Goal: Check status: Check status

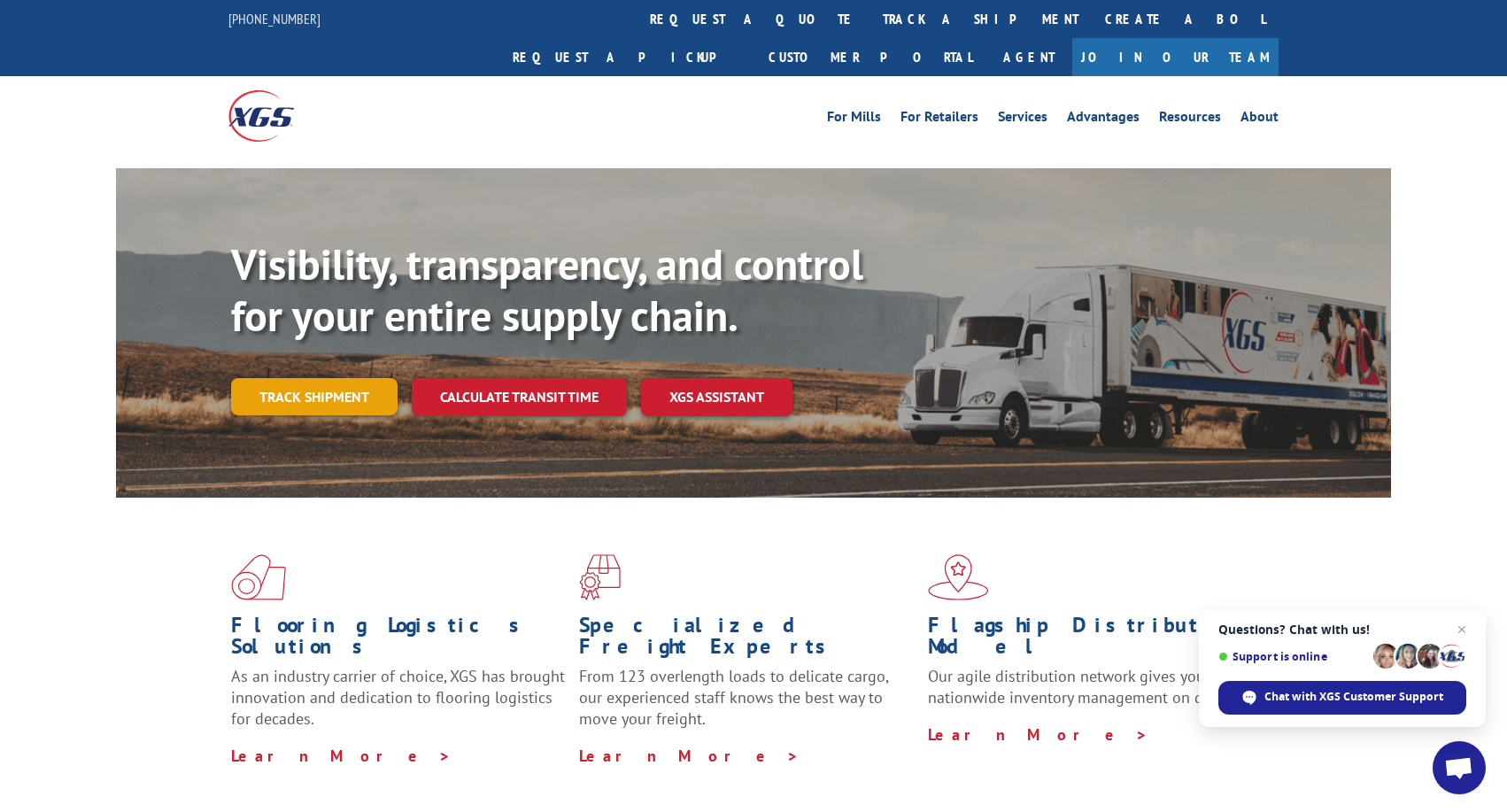
click at [335, 378] on link "Track shipment" at bounding box center [314, 396] width 166 height 37
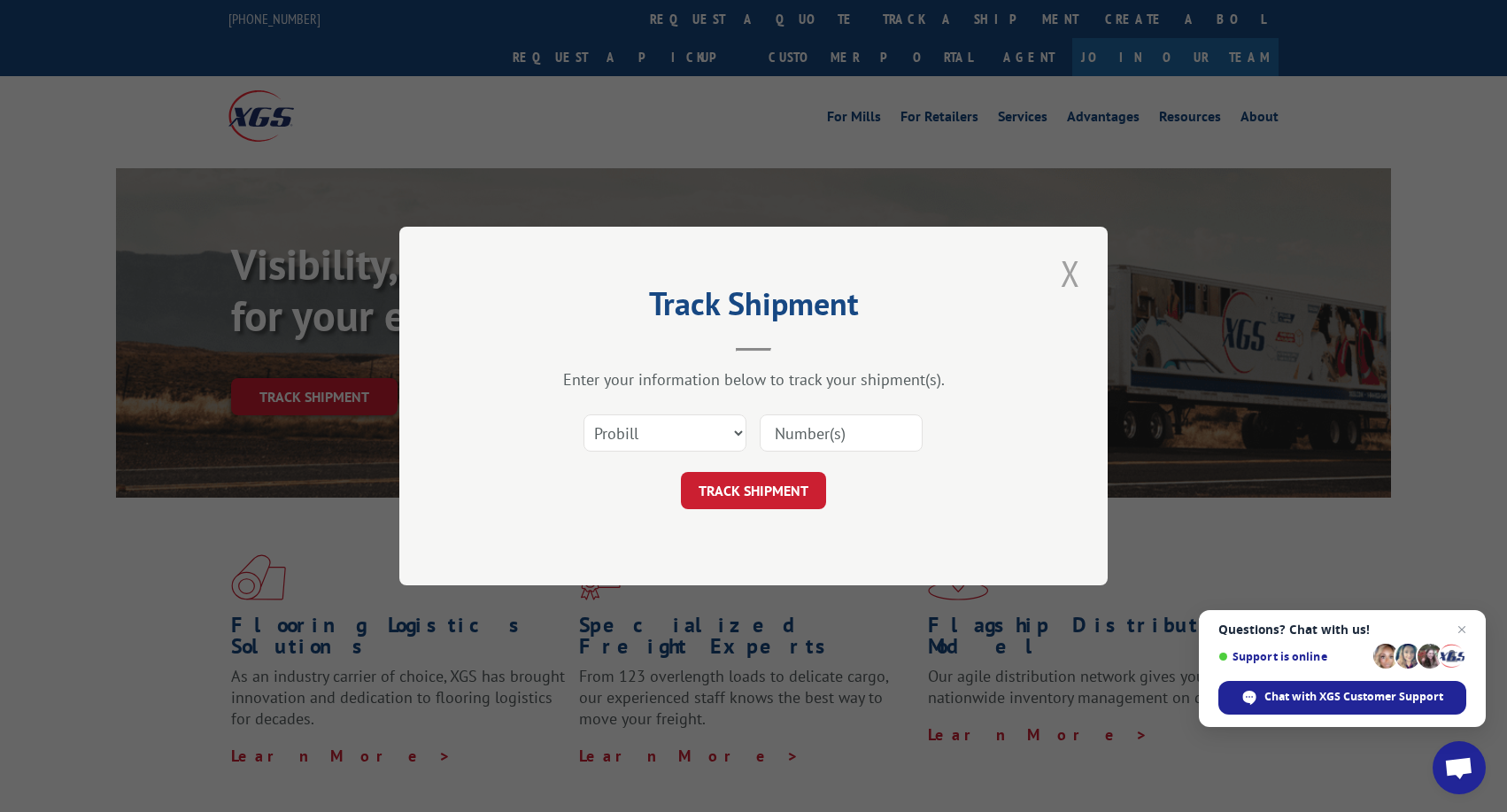
click at [1062, 273] on button "Close modal" at bounding box center [1070, 273] width 30 height 49
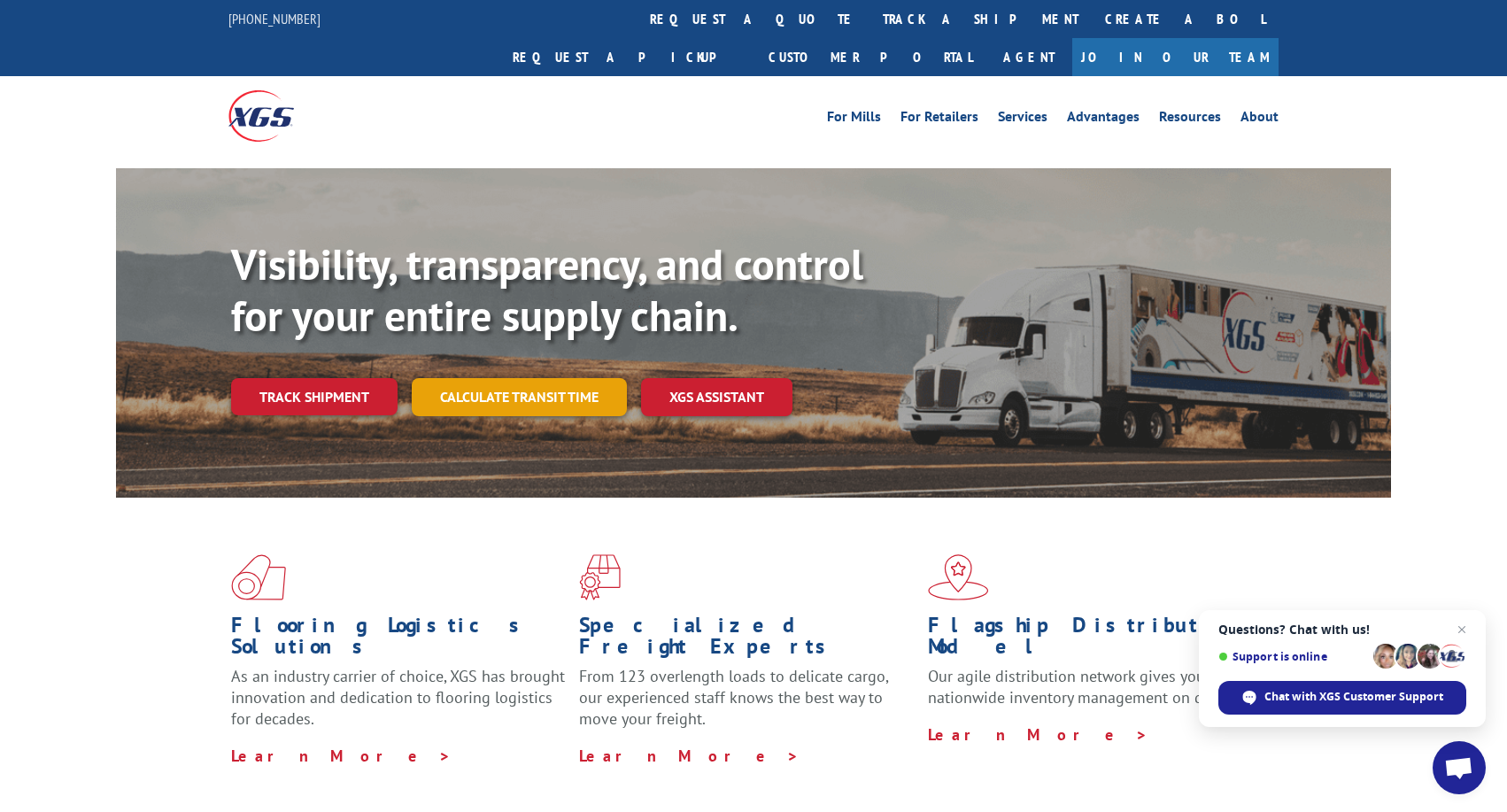
click at [608, 378] on link "Calculate transit time" at bounding box center [519, 397] width 215 height 38
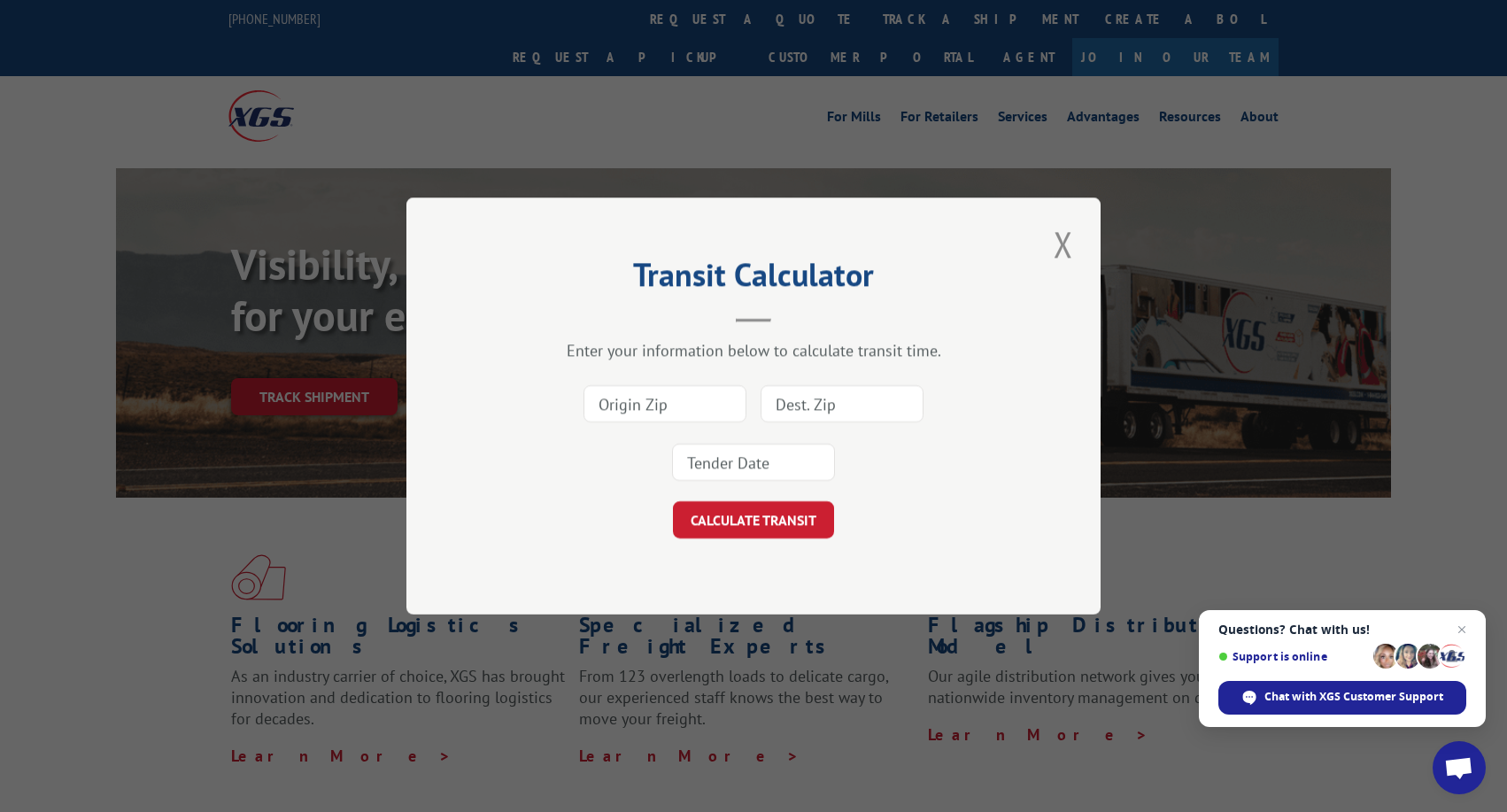
click at [722, 404] on input at bounding box center [665, 403] width 163 height 37
click at [726, 403] on input at bounding box center [665, 403] width 163 height 37
click at [1059, 245] on button "Close modal" at bounding box center [1062, 244] width 30 height 49
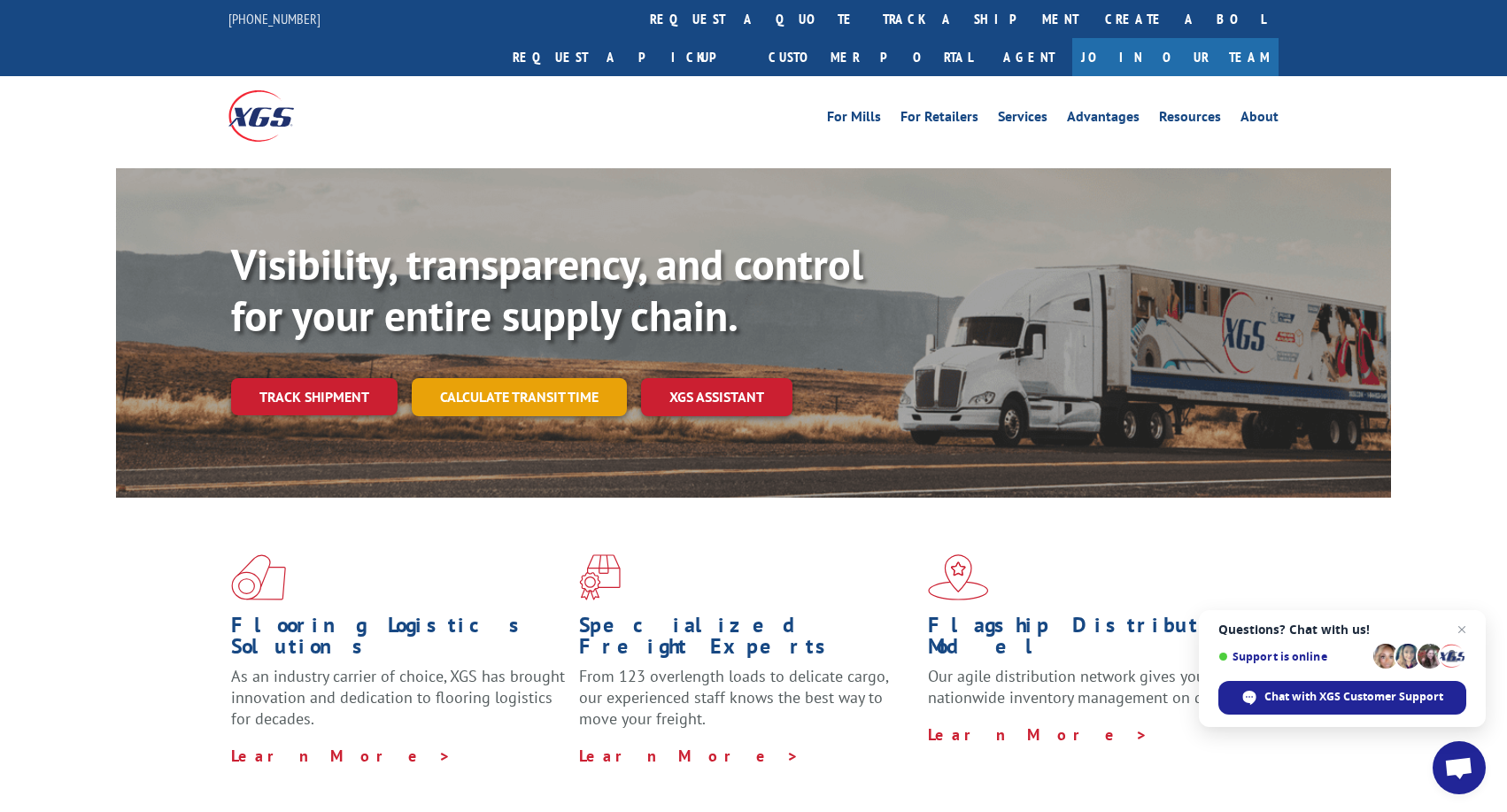
click at [540, 378] on link "Calculate transit time" at bounding box center [519, 397] width 215 height 38
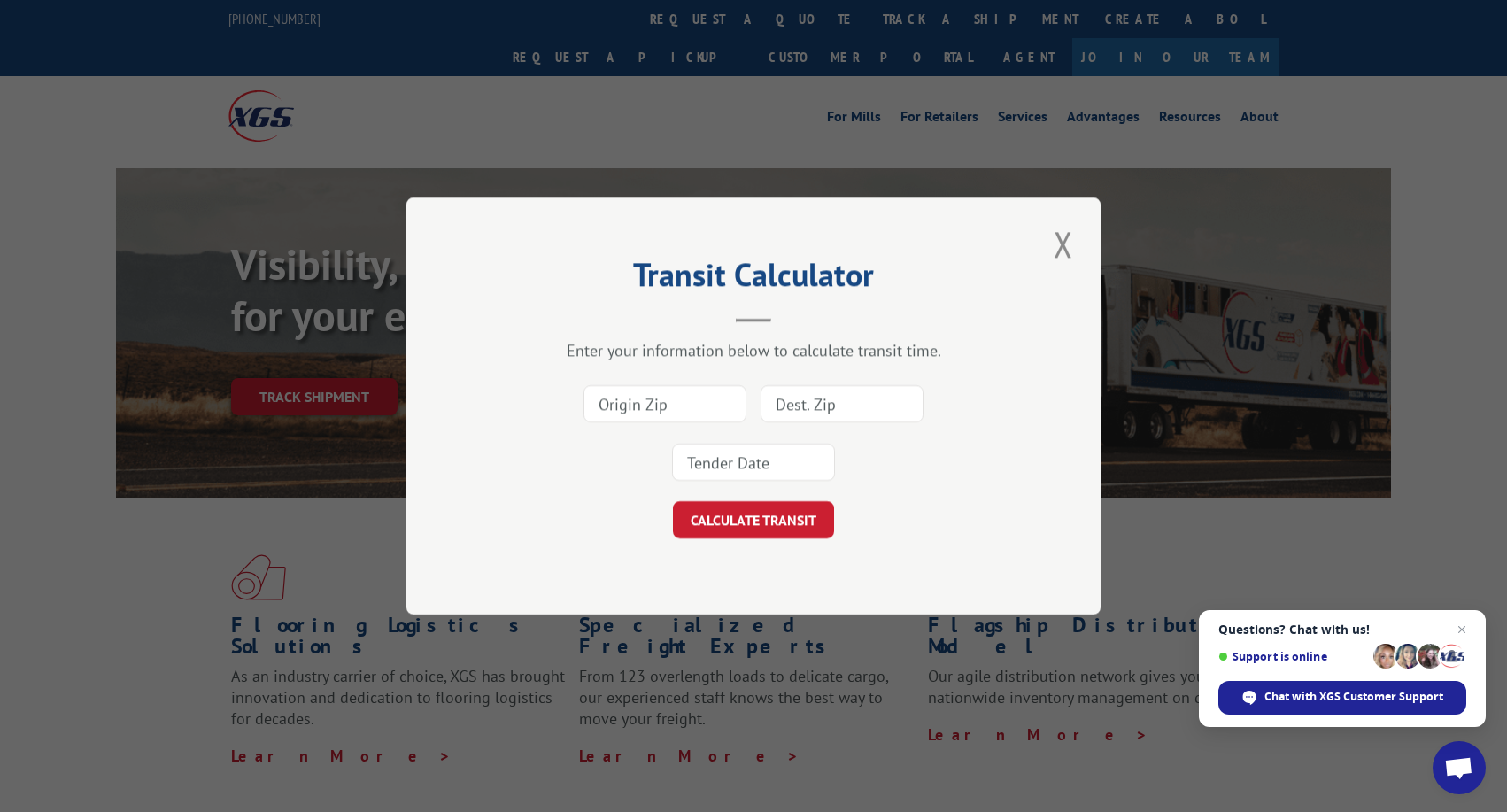
click at [726, 412] on input at bounding box center [665, 403] width 163 height 37
type input "28289"
type input "06810"
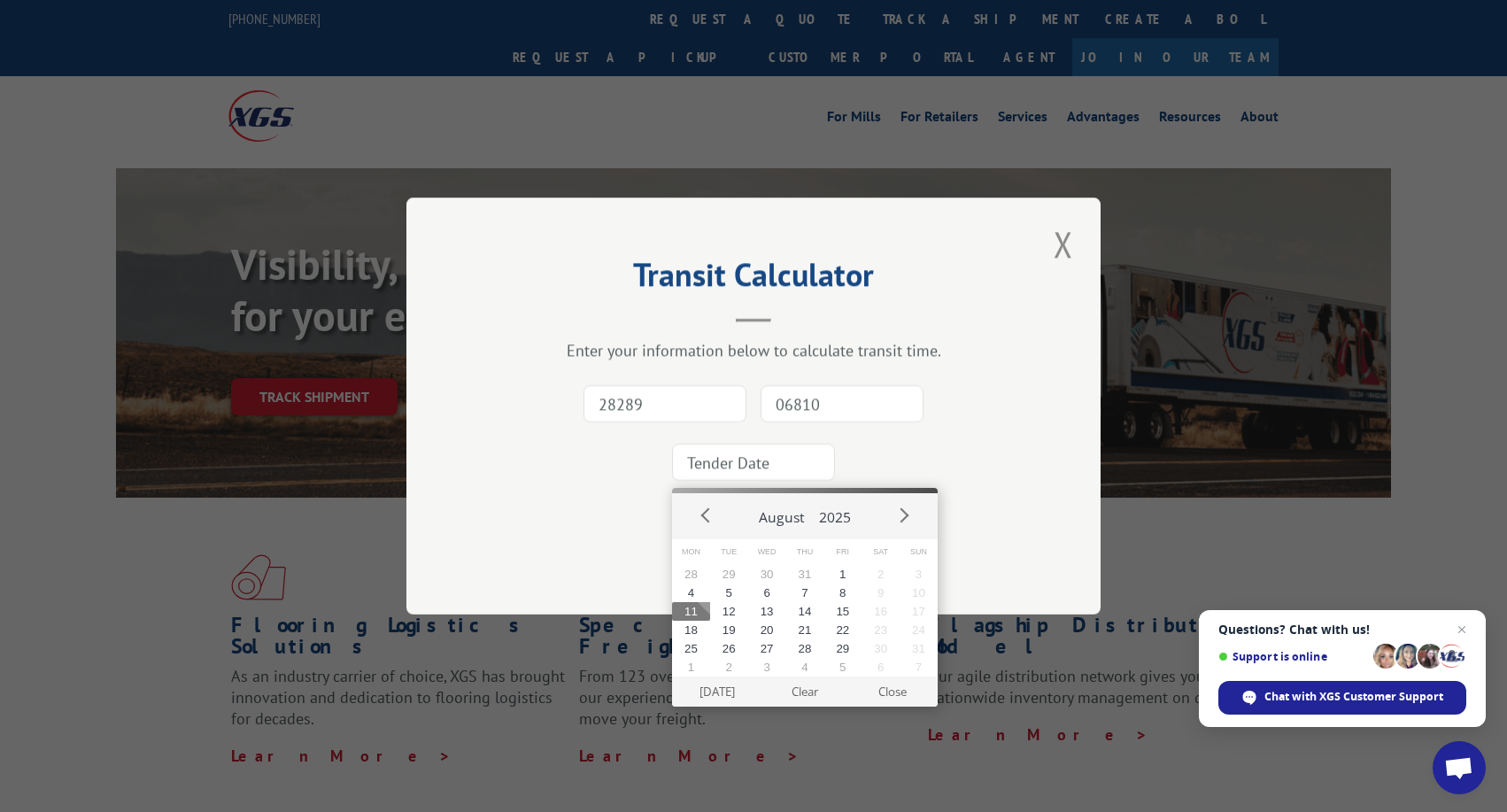
click at [754, 468] on input at bounding box center [754, 462] width 163 height 37
click at [1057, 245] on button "Close modal" at bounding box center [1062, 244] width 30 height 49
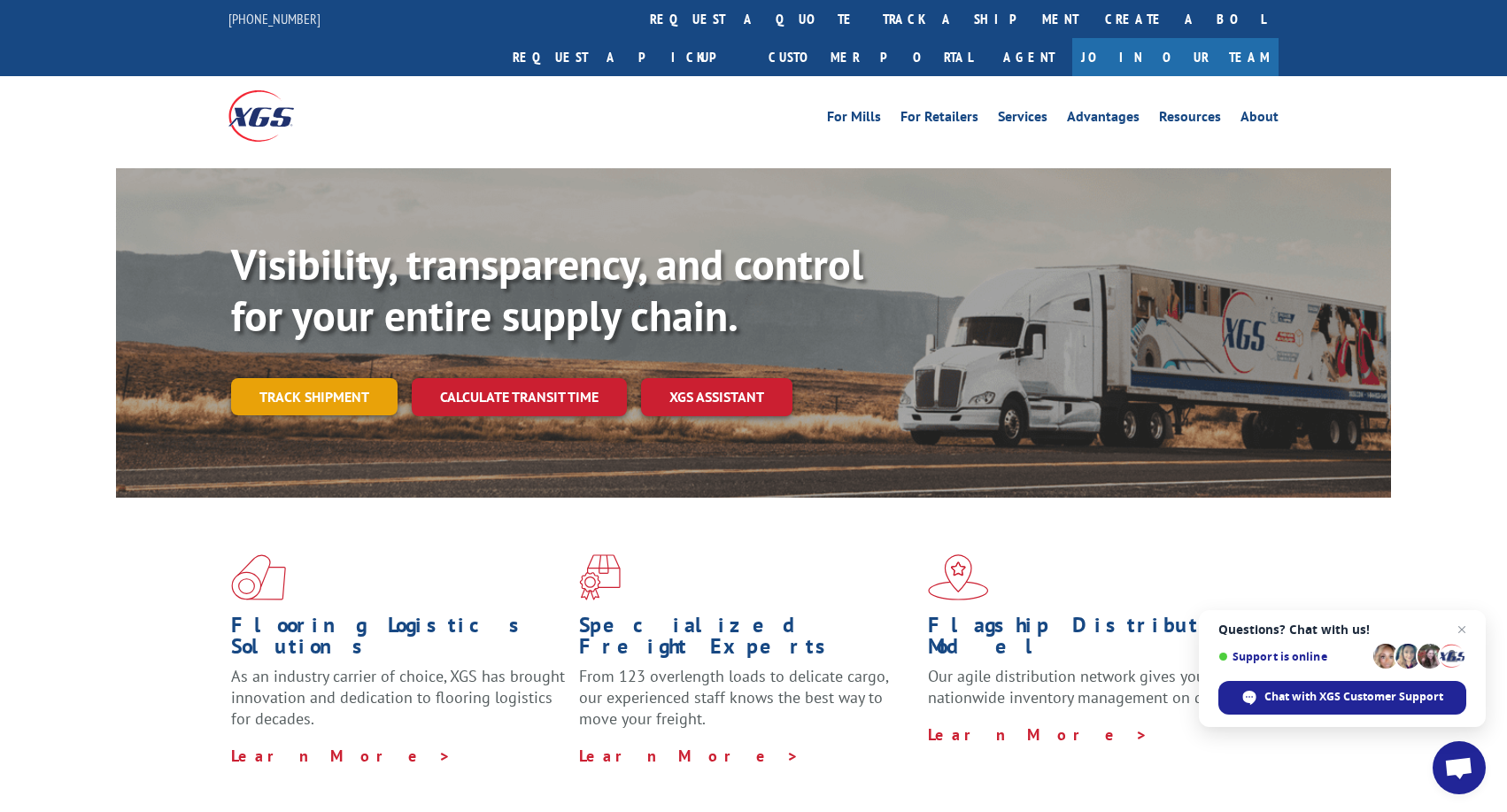
click at [335, 378] on link "Track shipment" at bounding box center [314, 396] width 166 height 37
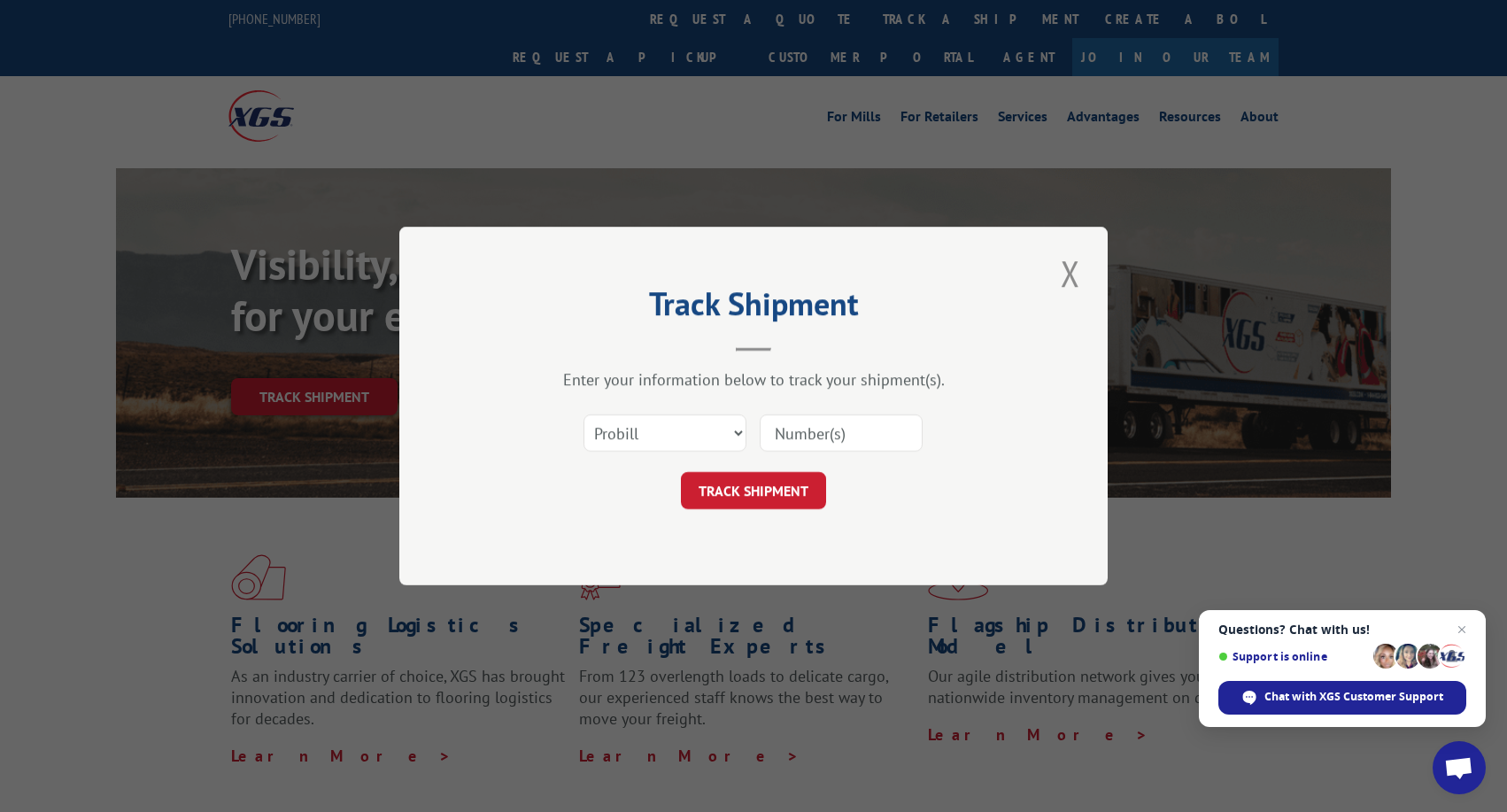
click at [872, 438] on input at bounding box center [841, 433] width 163 height 37
type input "1ZT9B3N70333613034"
click at [762, 492] on button "TRACK SHIPMENT" at bounding box center [754, 490] width 145 height 37
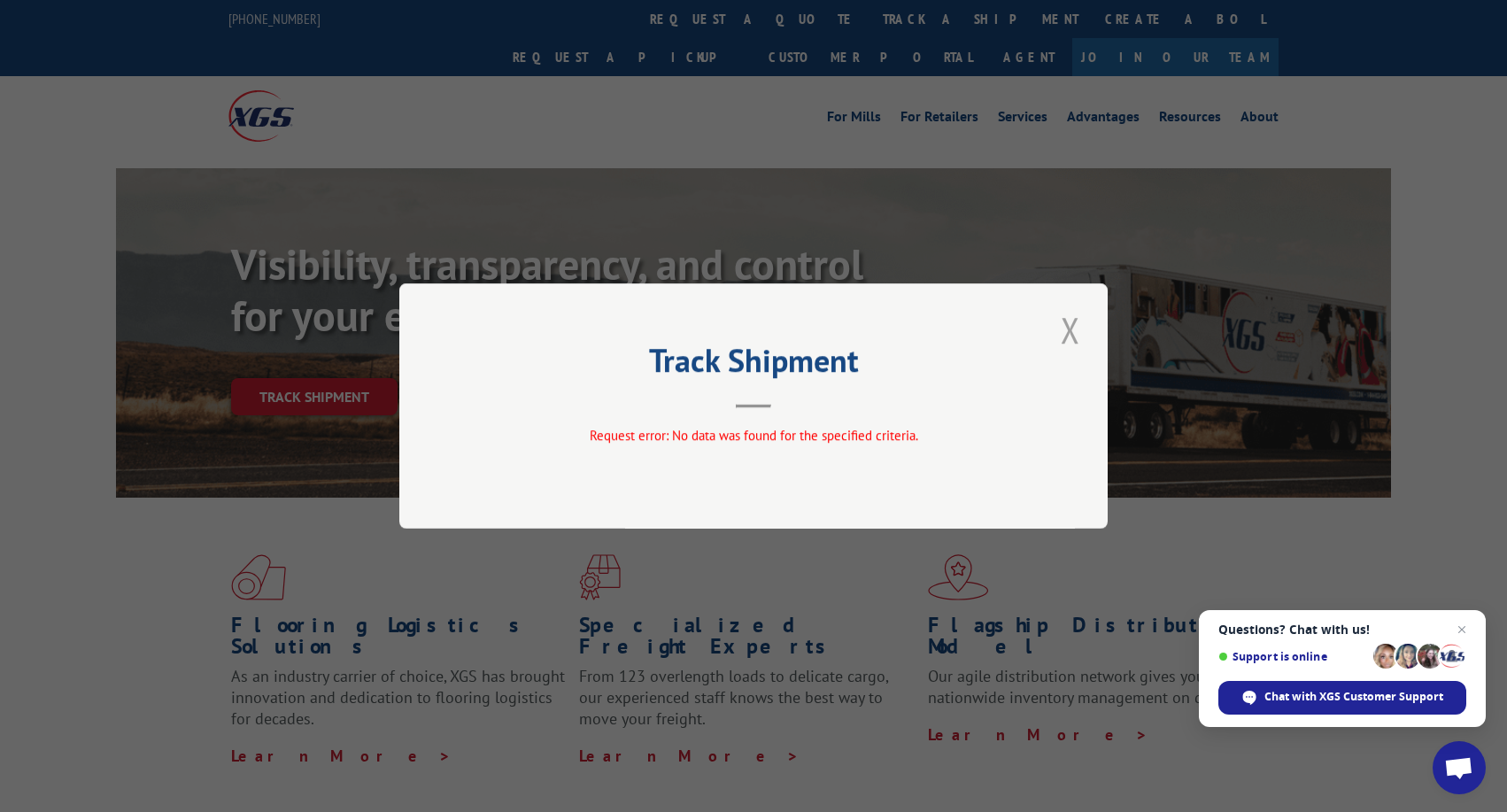
click at [1081, 331] on button "Close modal" at bounding box center [1070, 330] width 30 height 49
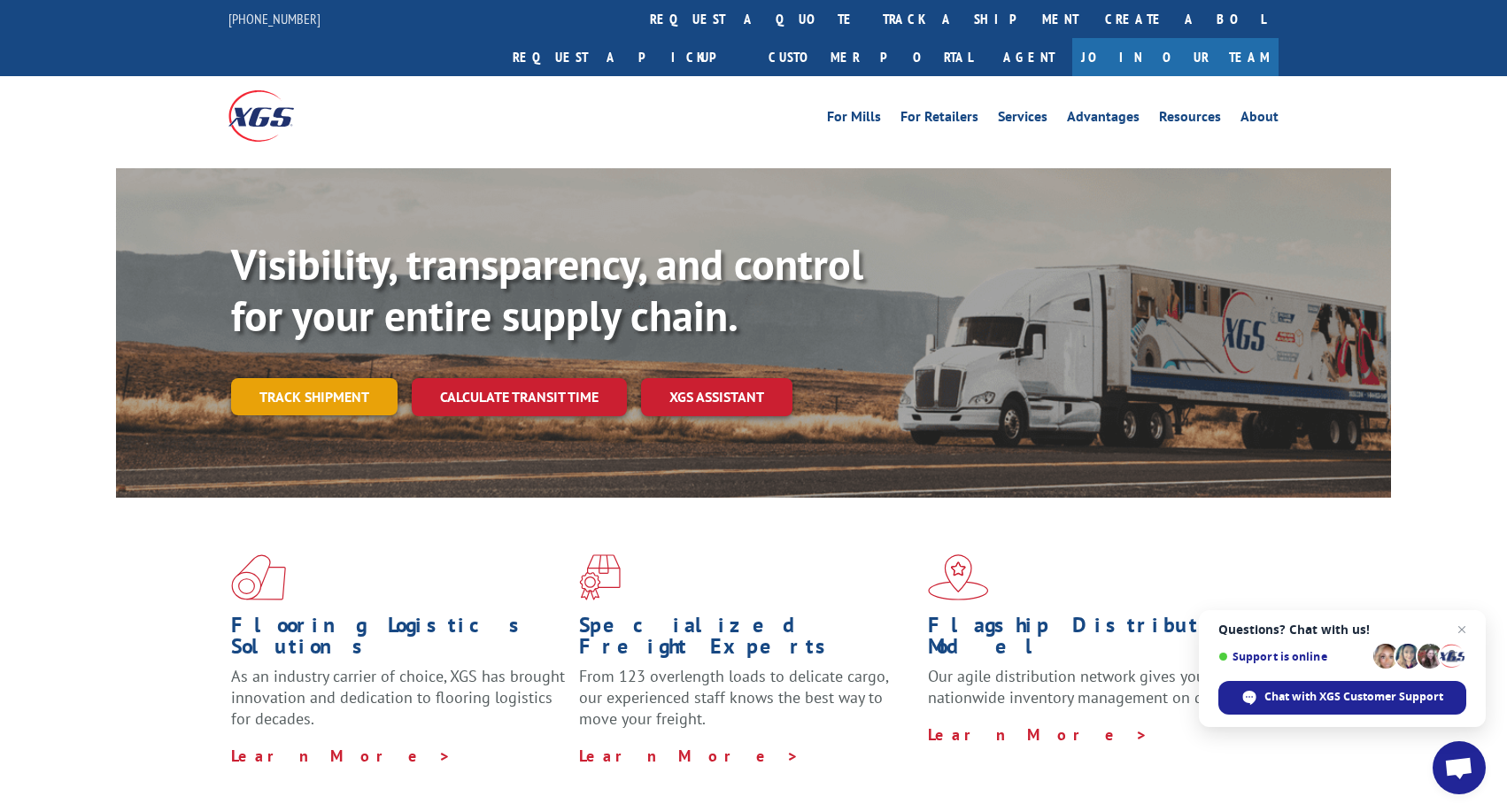
click at [322, 378] on link "Track shipment" at bounding box center [314, 396] width 166 height 37
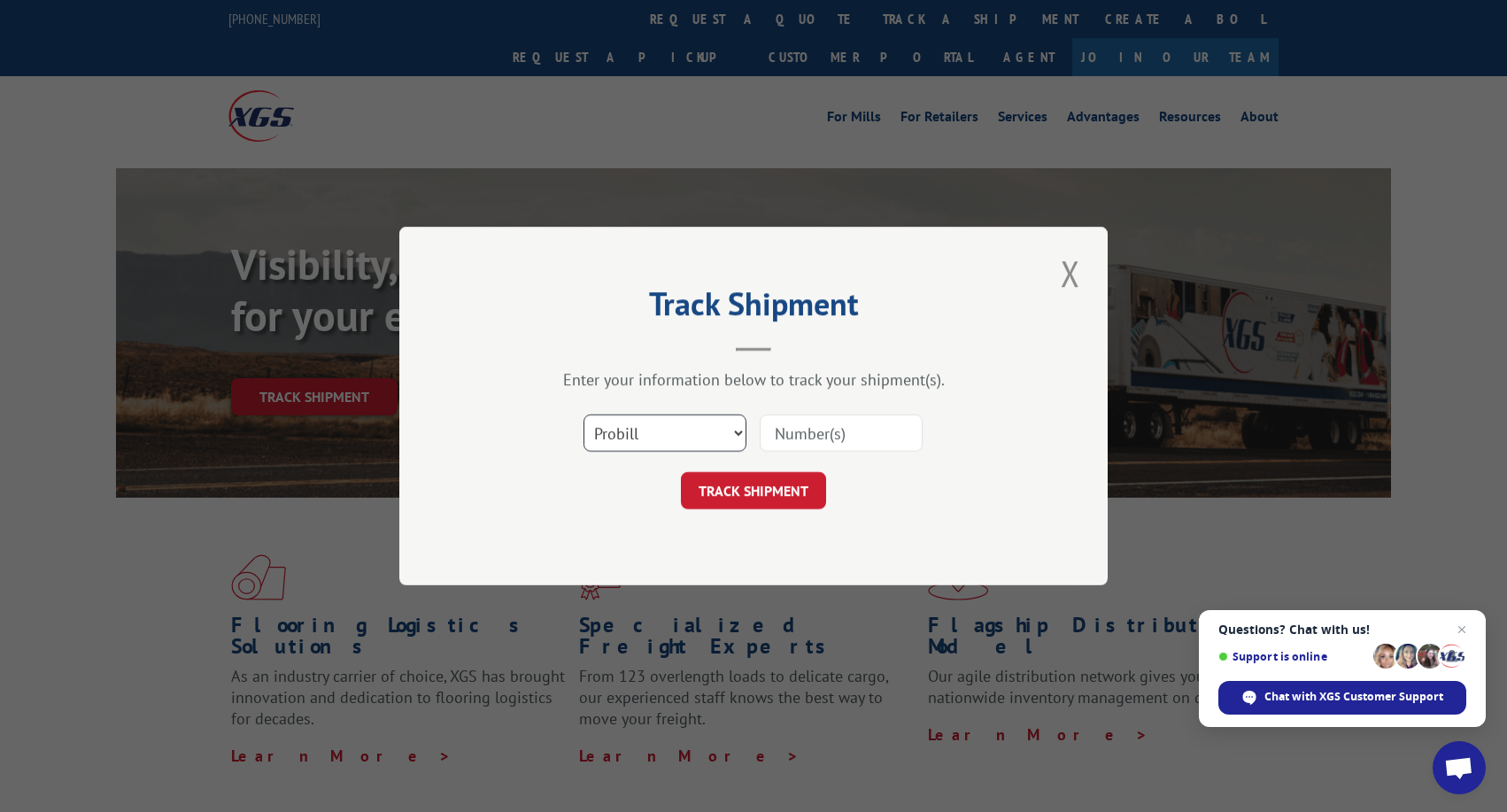
select select "bol"
click at [862, 439] on input at bounding box center [841, 433] width 163 height 37
type input "1Z79B3N70333613034"
click at [759, 490] on button "TRACK SHIPMENT" at bounding box center [754, 490] width 145 height 37
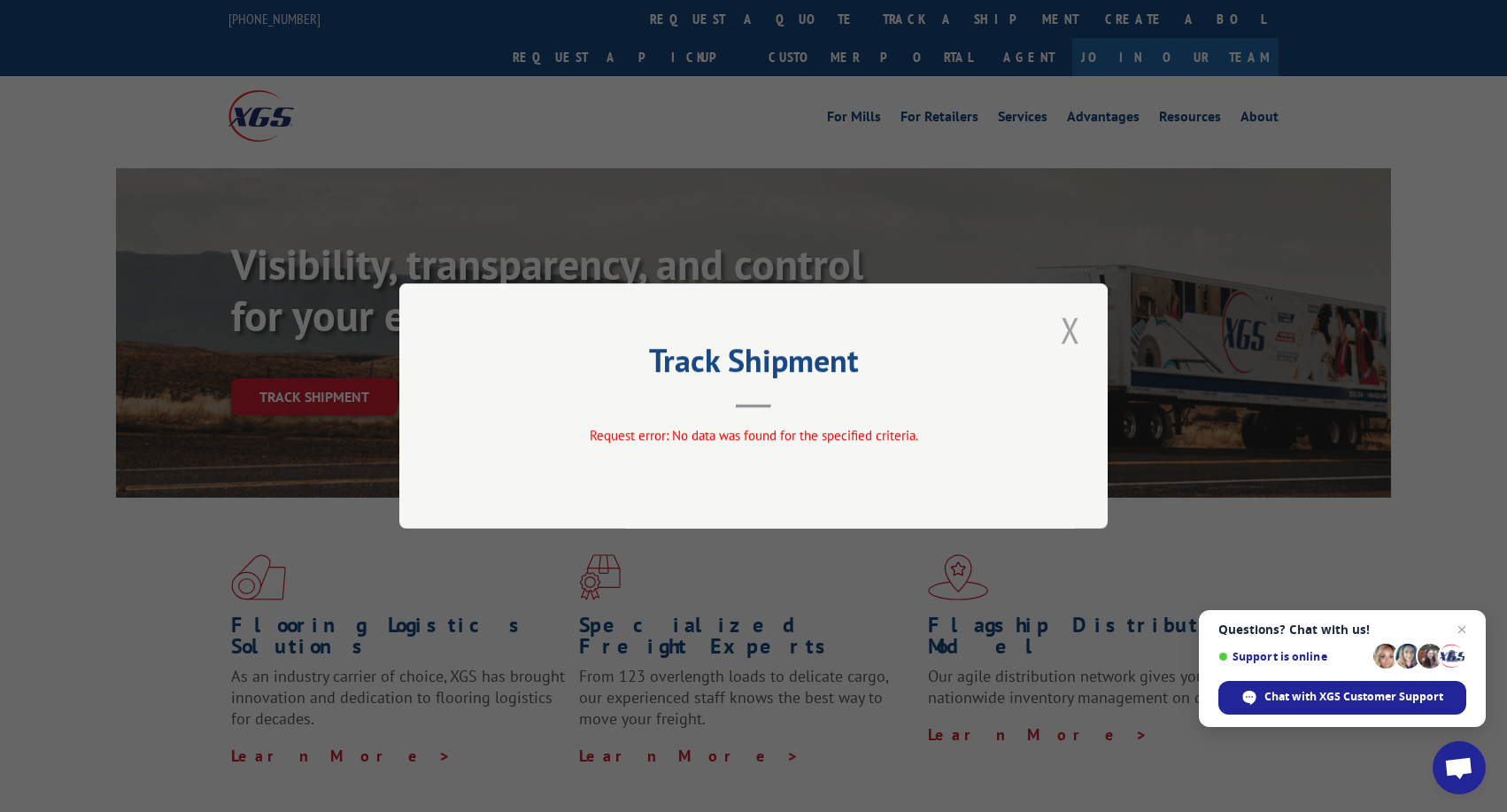
click at [1077, 336] on button "Close modal" at bounding box center [1070, 330] width 30 height 49
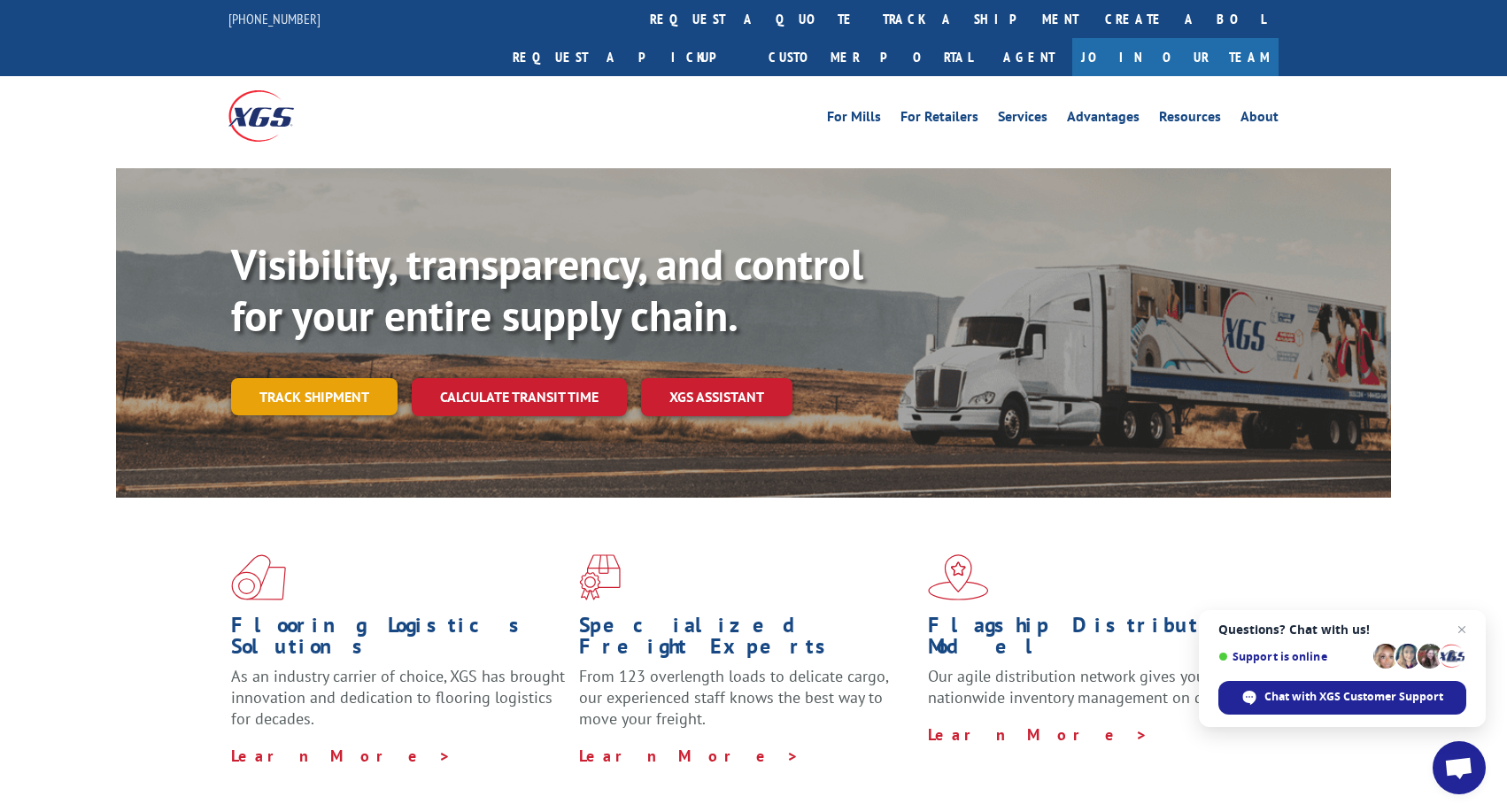
click at [329, 378] on link "Track shipment" at bounding box center [314, 396] width 166 height 37
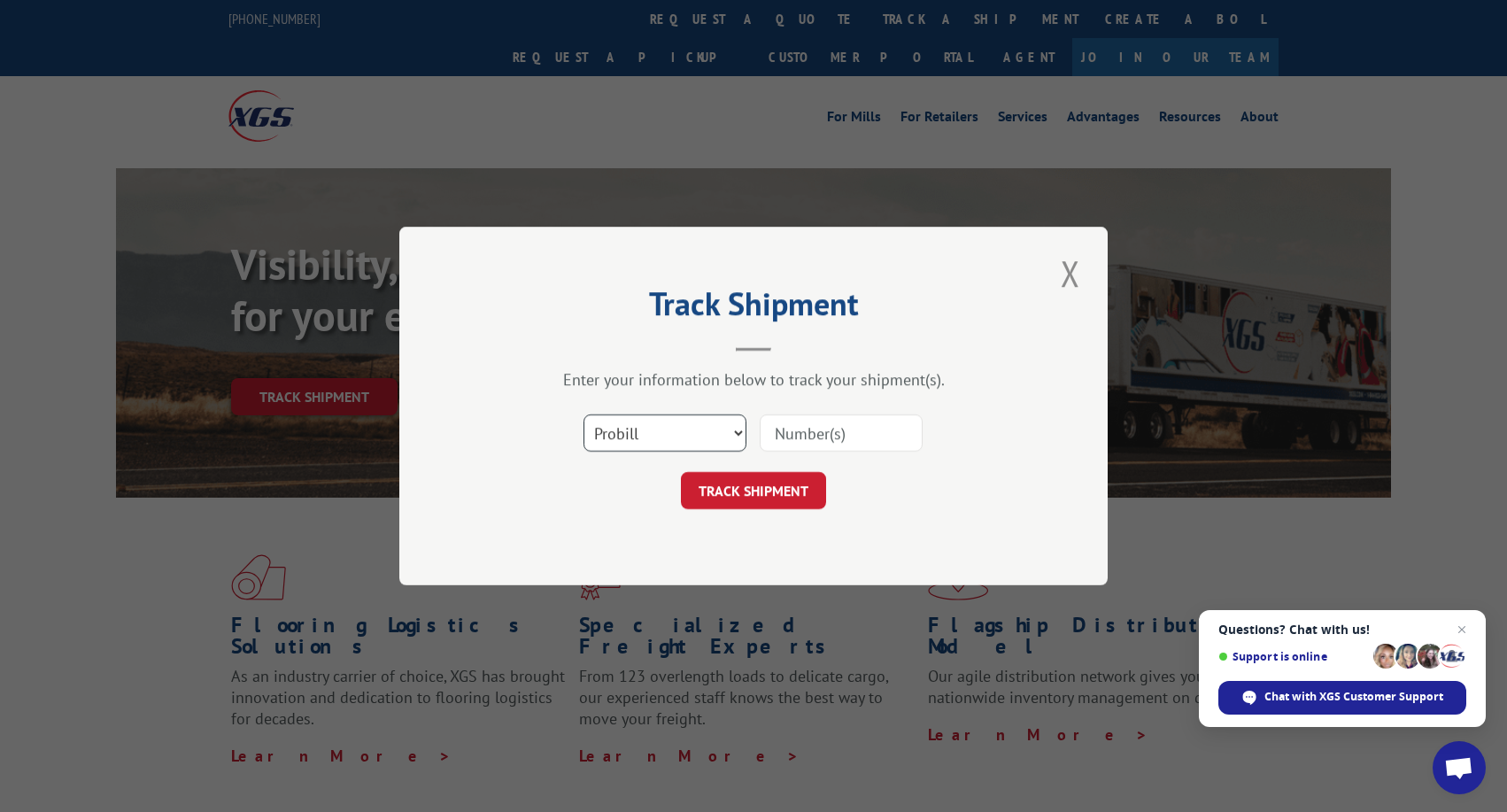
select select "po"
click at [1068, 281] on button "Close modal" at bounding box center [1070, 273] width 30 height 49
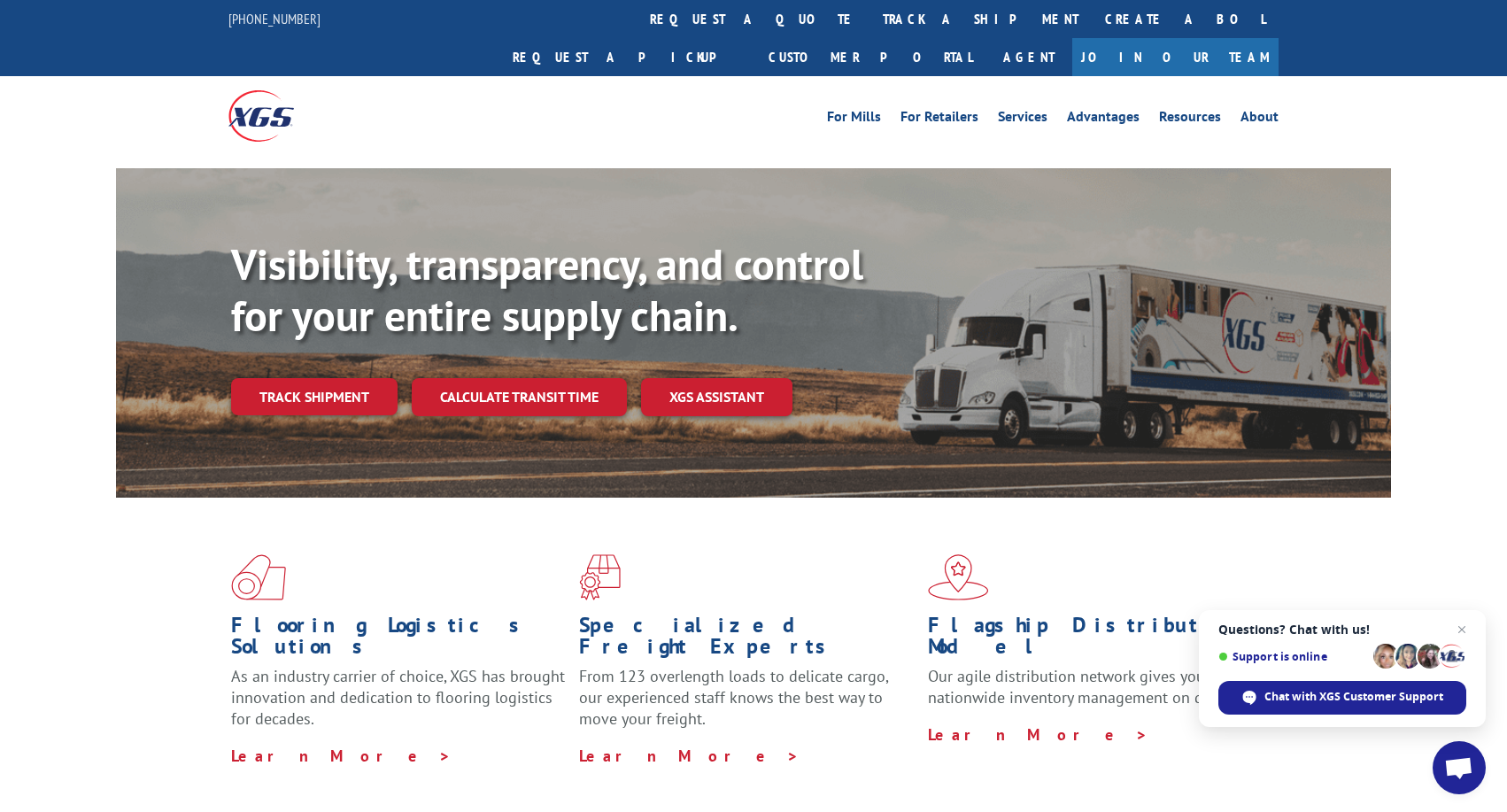
click at [902, 377] on div "Visibility, transparency, and control for your entire supply chain. Track shipm…" at bounding box center [811, 362] width 1160 height 247
click at [692, 378] on link "XGS ASSISTANT" at bounding box center [717, 397] width 152 height 38
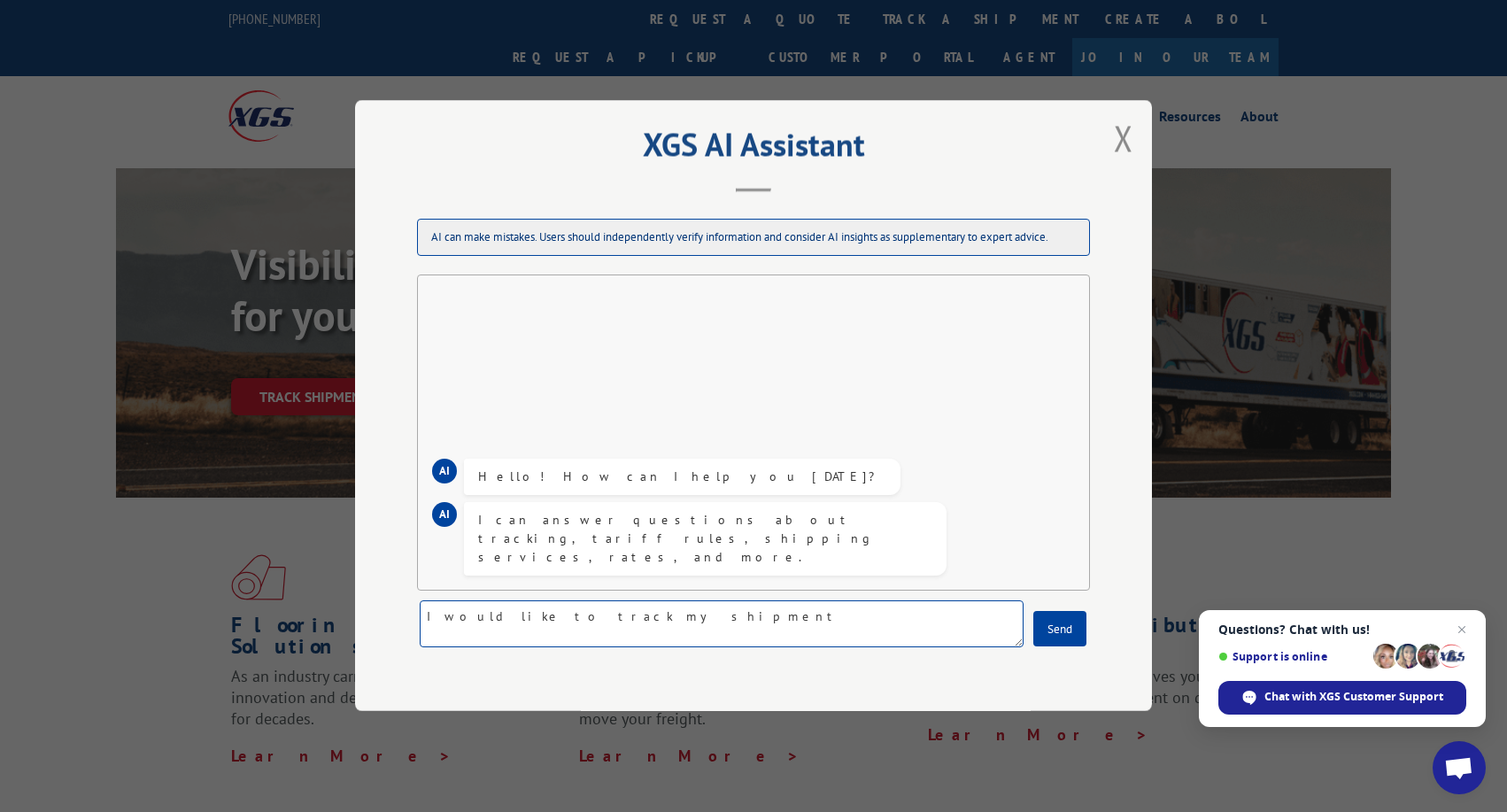
type textarea "I would like to track my shipment."
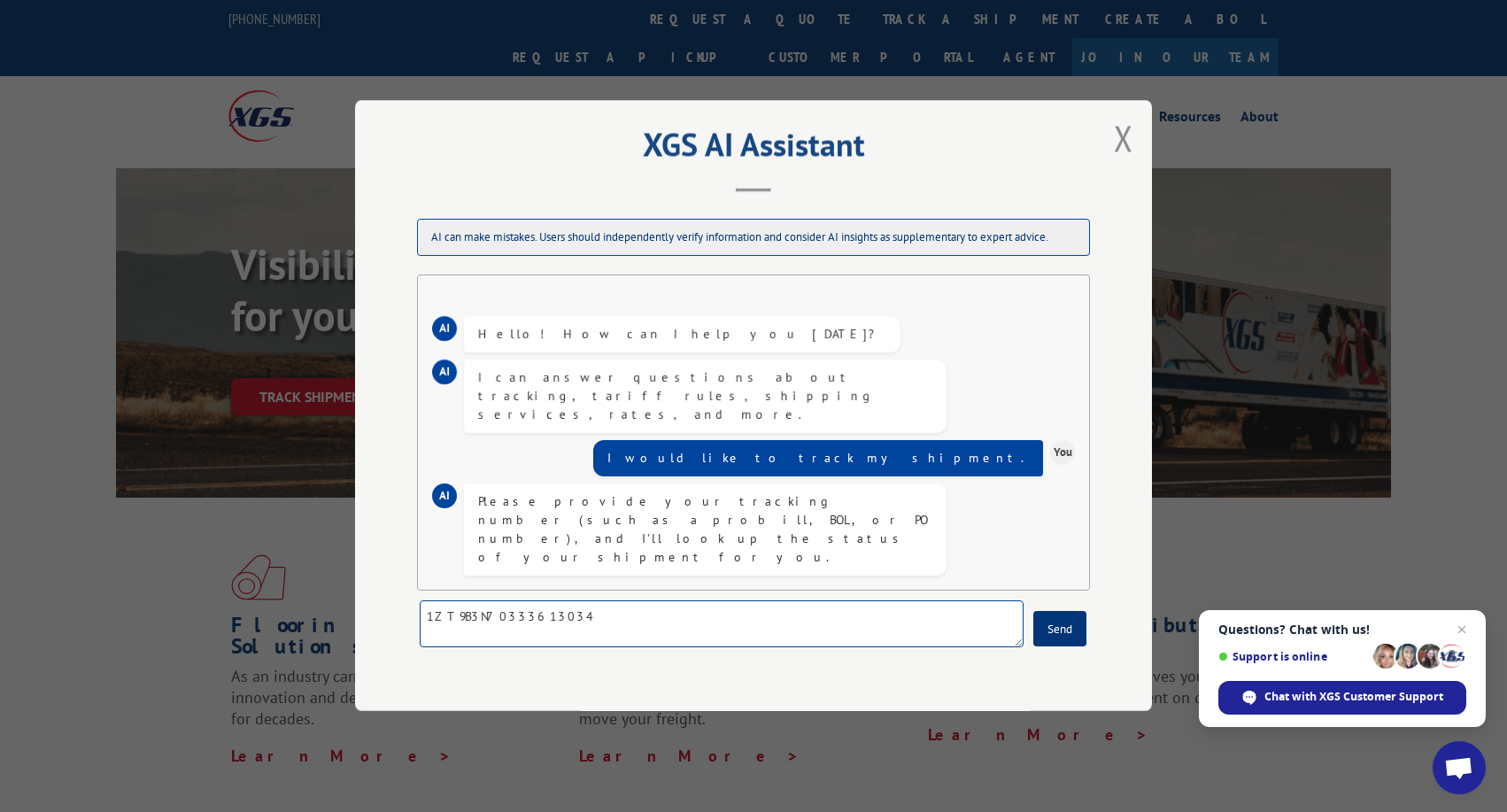
type textarea "1ZT9B3N70333613034"
click at [1061, 628] on button "Send" at bounding box center [1060, 629] width 53 height 35
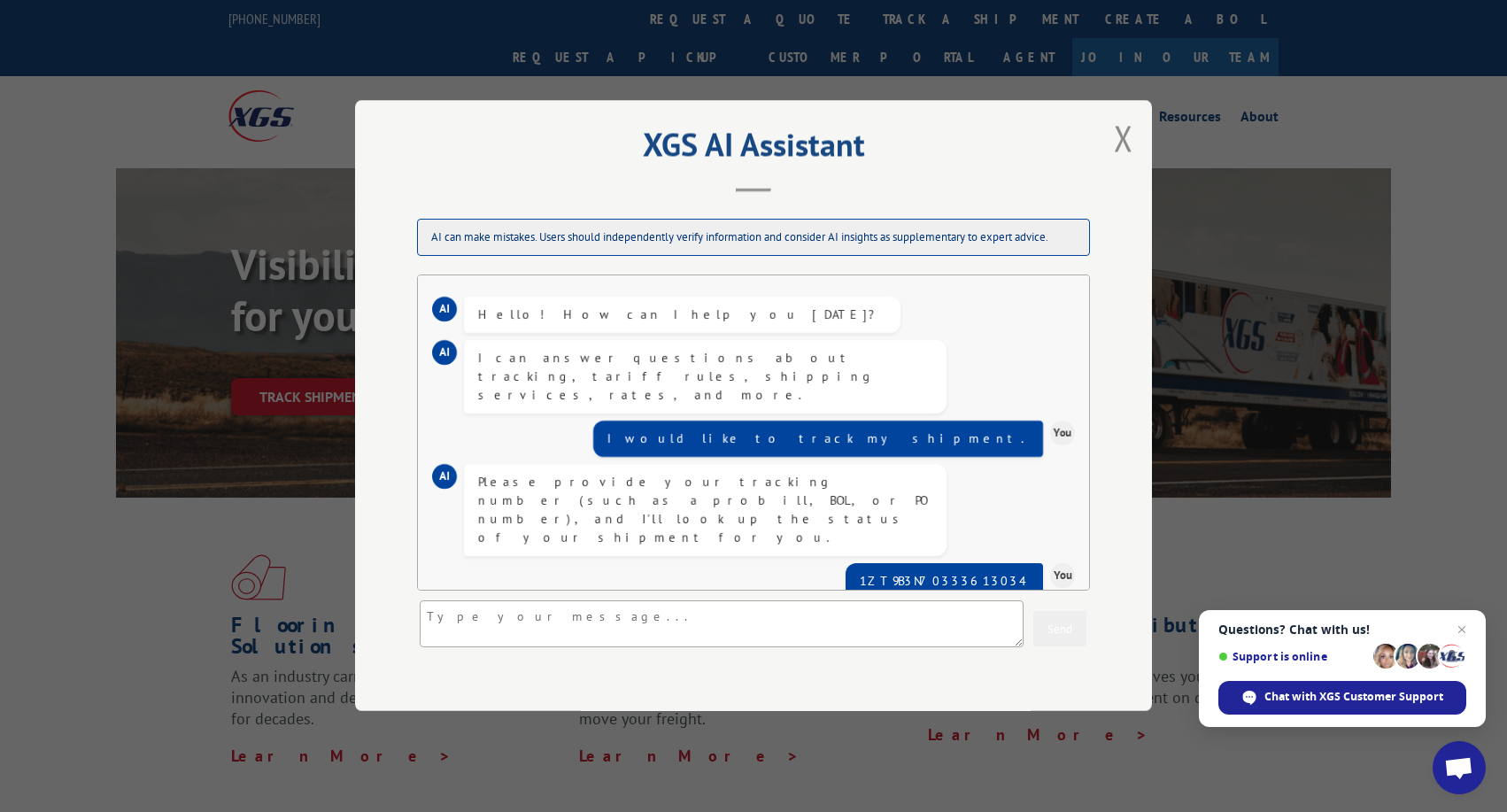
scroll to position [104, 0]
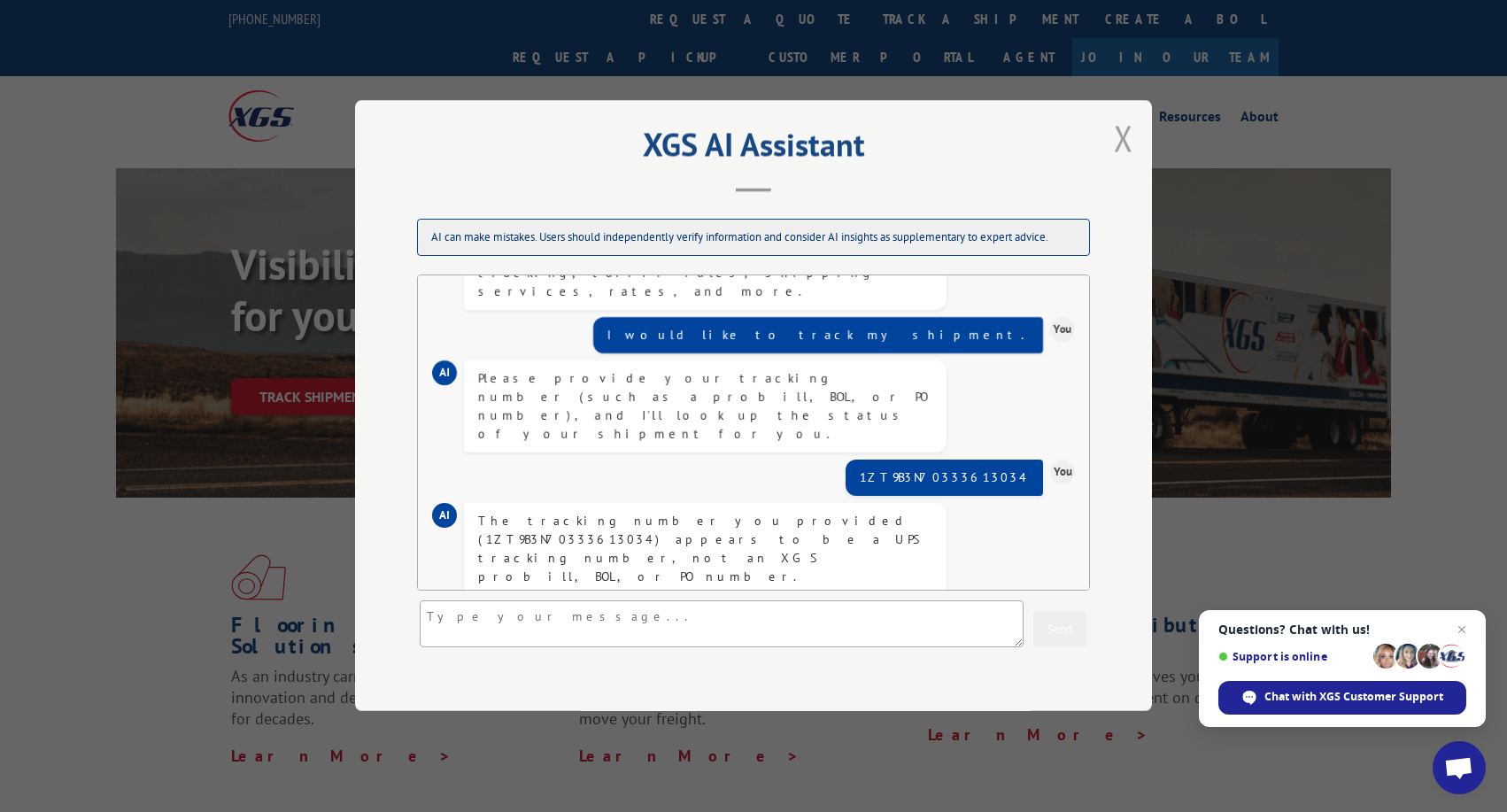
click at [1132, 139] on button "Close modal" at bounding box center [1123, 137] width 30 height 49
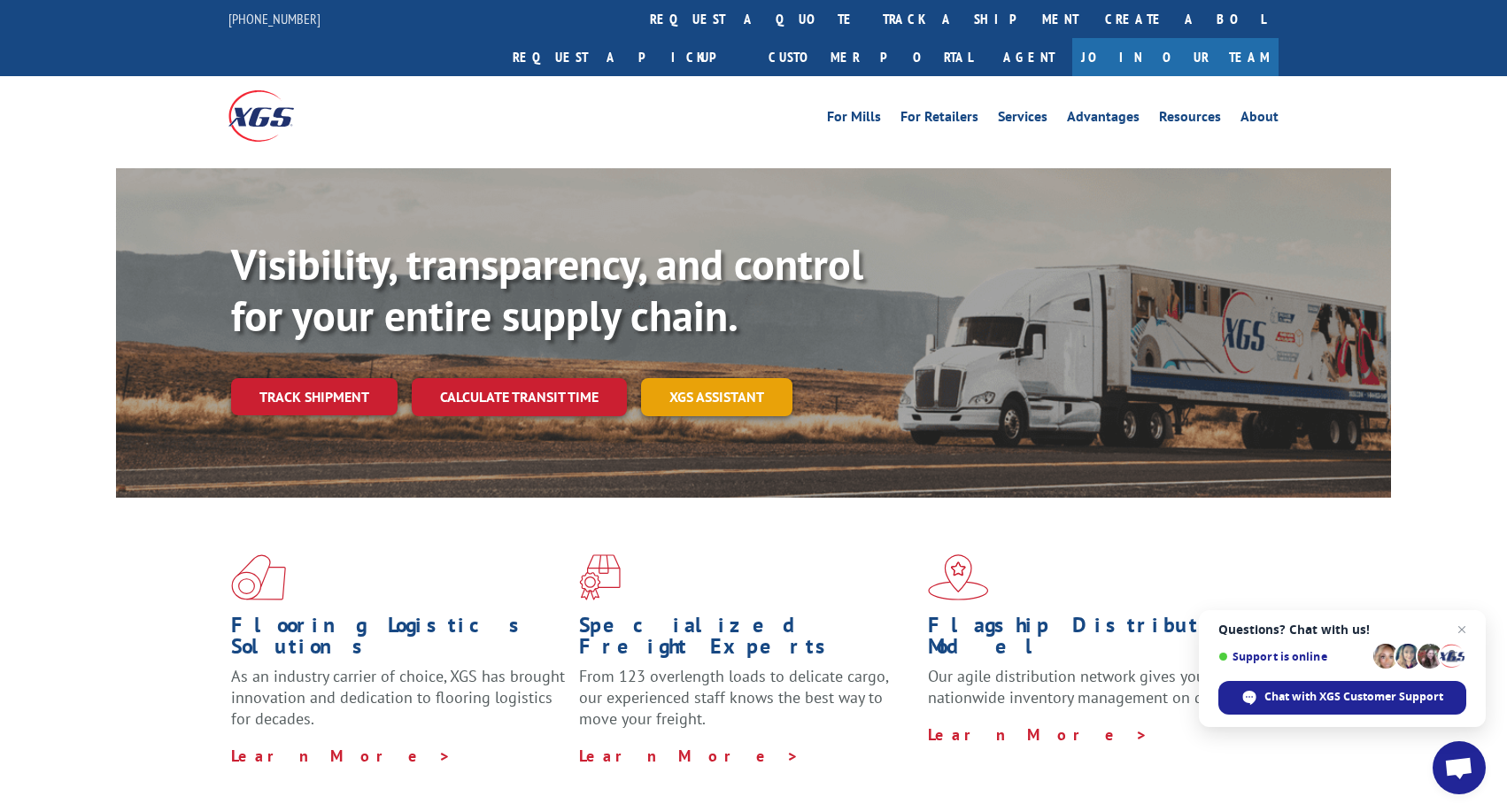
click at [681, 378] on link "XGS ASSISTANT" at bounding box center [717, 397] width 152 height 38
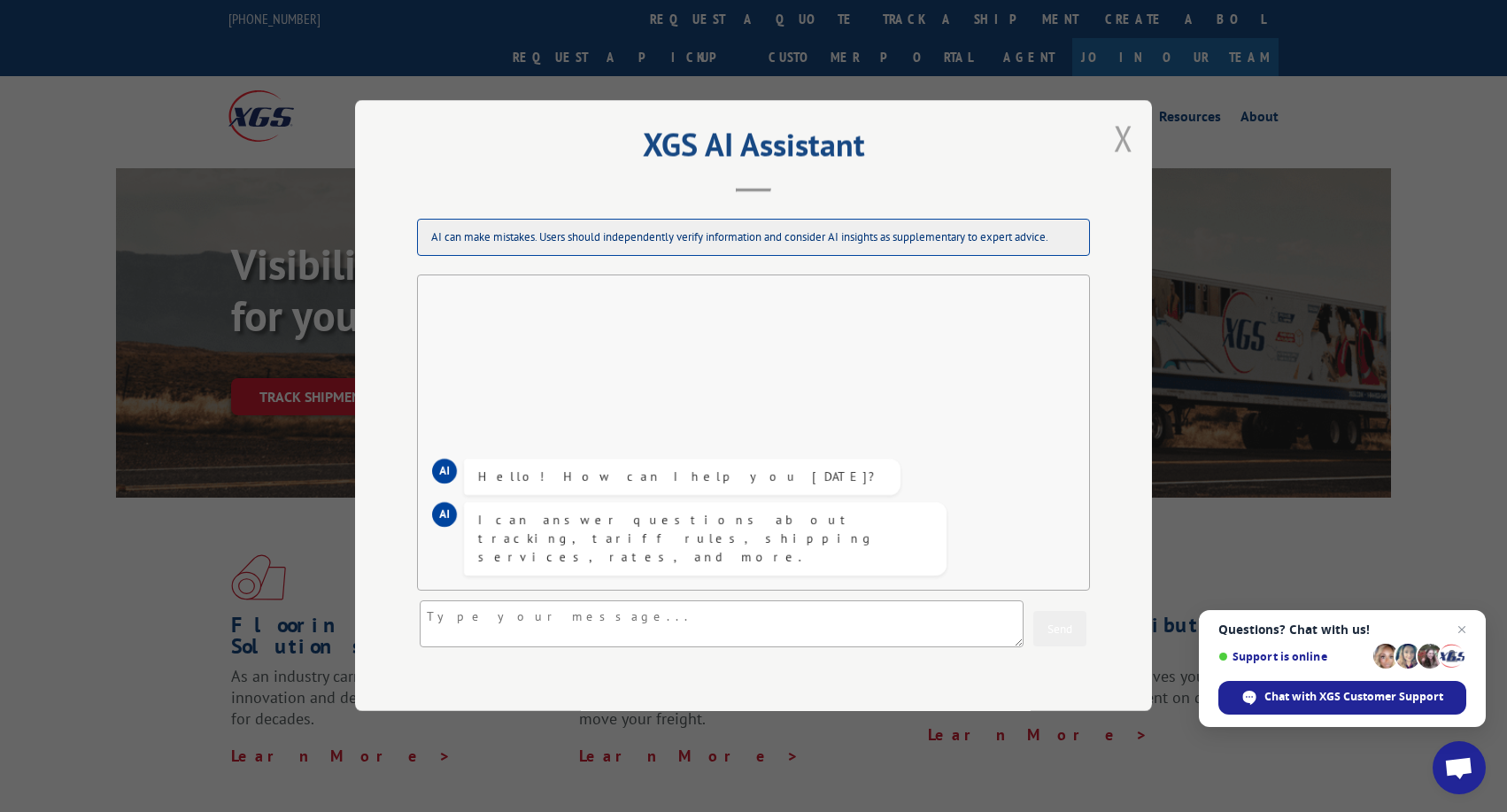
click at [1121, 137] on button "Close modal" at bounding box center [1123, 137] width 30 height 49
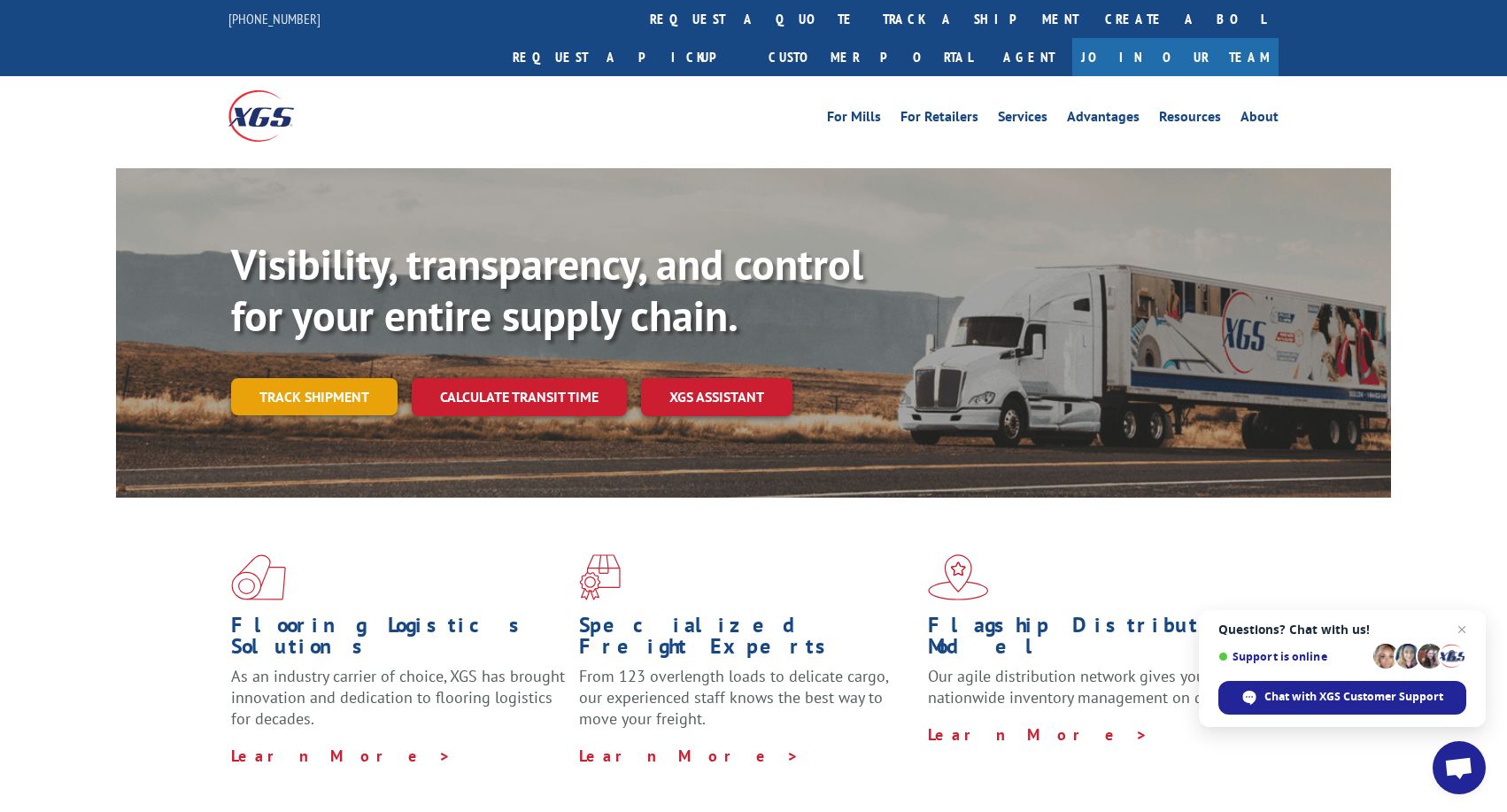
click at [354, 378] on link "Track shipment" at bounding box center [314, 396] width 166 height 37
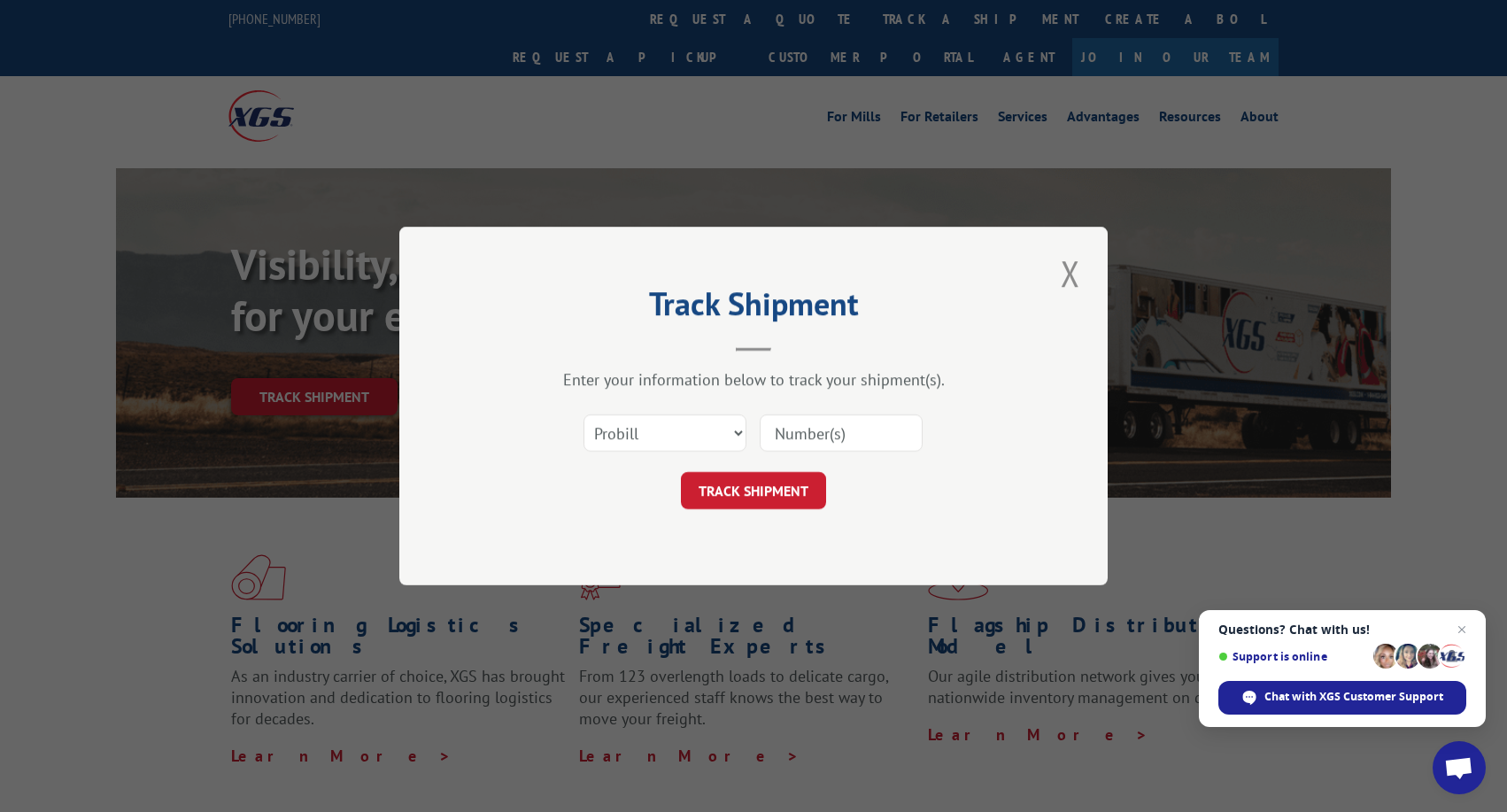
click at [838, 433] on input at bounding box center [841, 433] width 163 height 37
type input "17401690"
click at [751, 496] on button "TRACK SHIPMENT" at bounding box center [754, 490] width 145 height 37
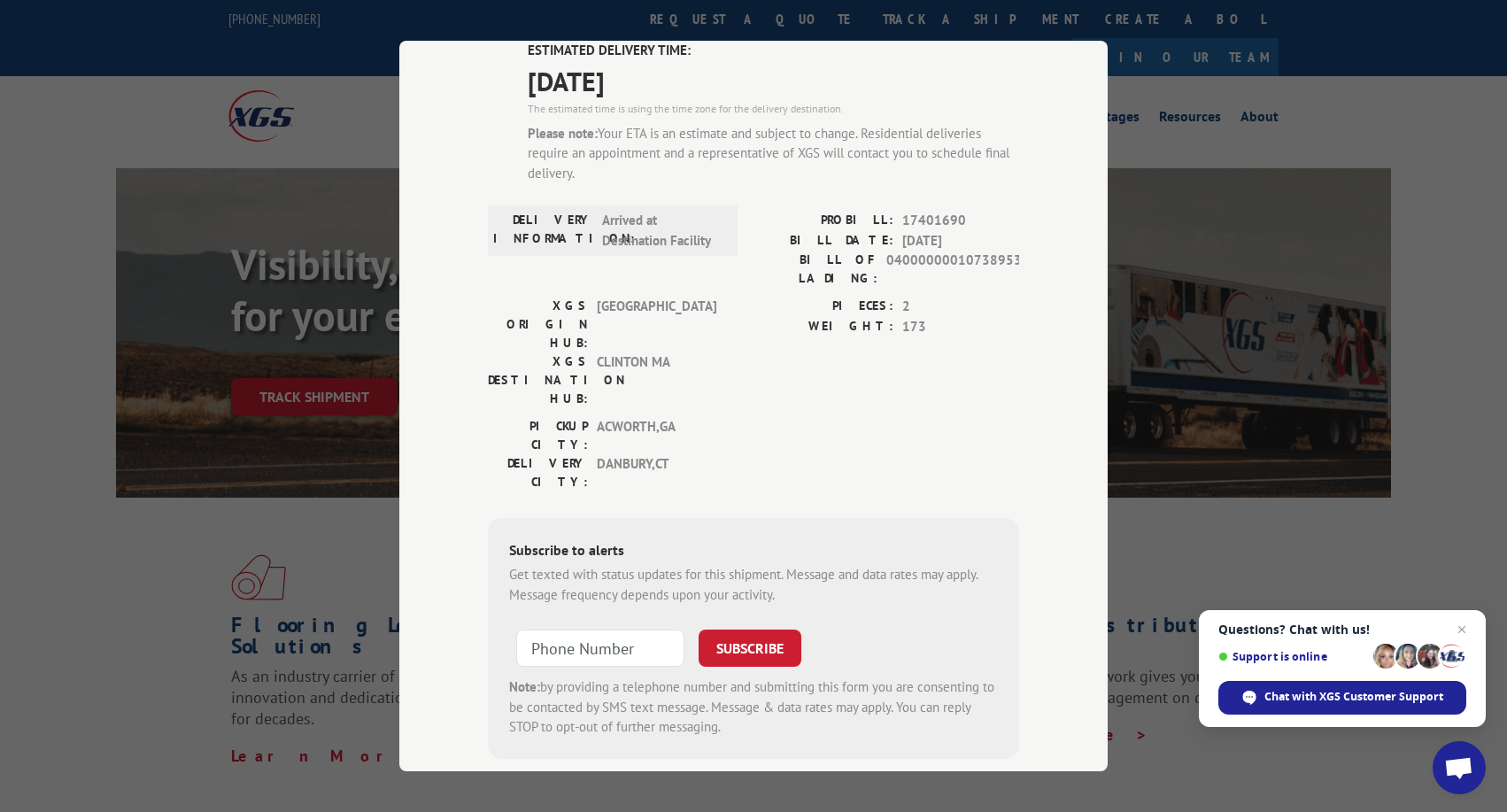
scroll to position [141, 0]
click at [776, 419] on div "PICKUP CITY: ACWORTH , GA DELIVERY CITY: DANBURY , CT" at bounding box center [754, 461] width 531 height 83
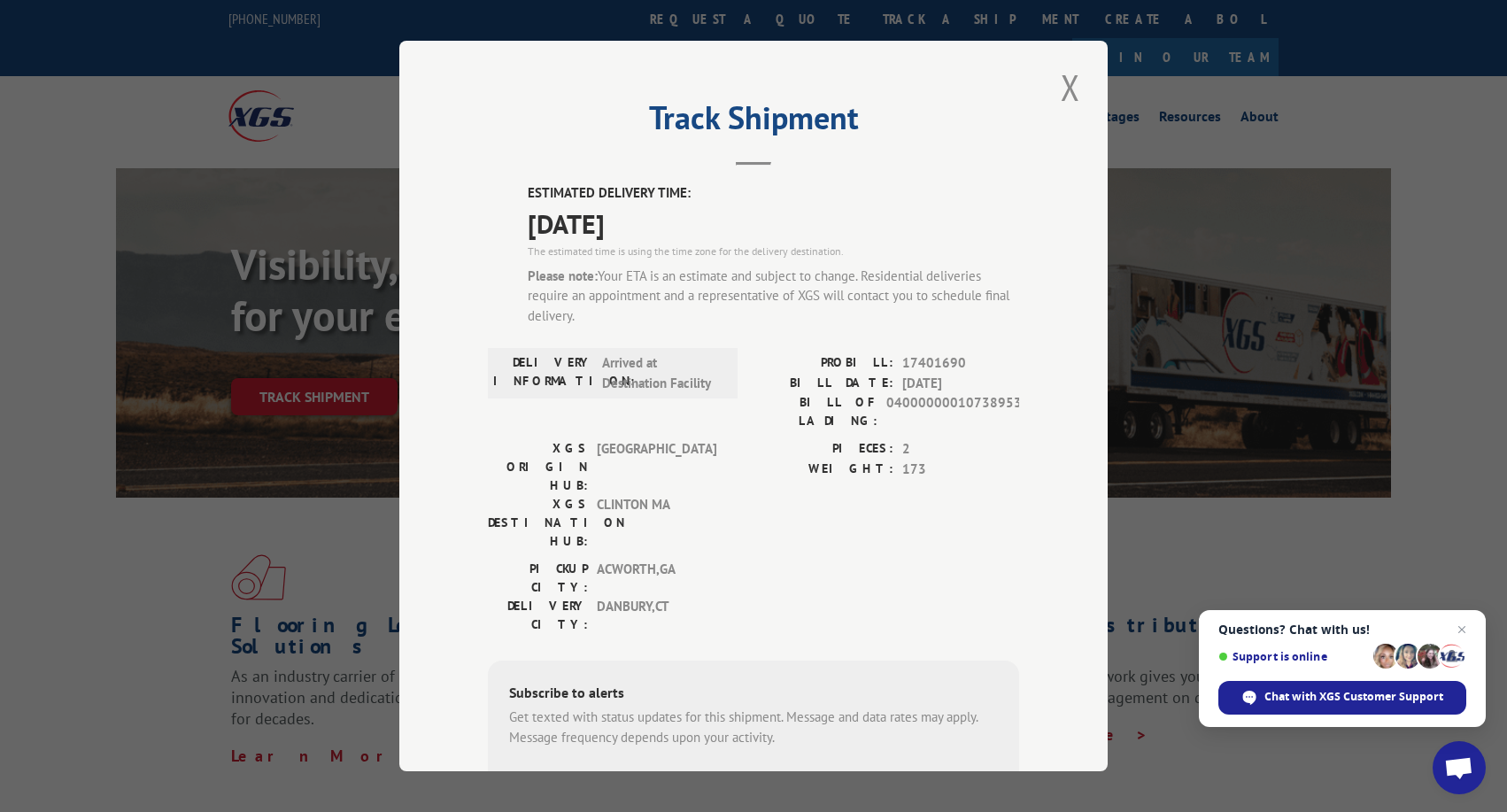
scroll to position [0, 0]
click at [1074, 92] on button "Close modal" at bounding box center [1070, 88] width 30 height 49
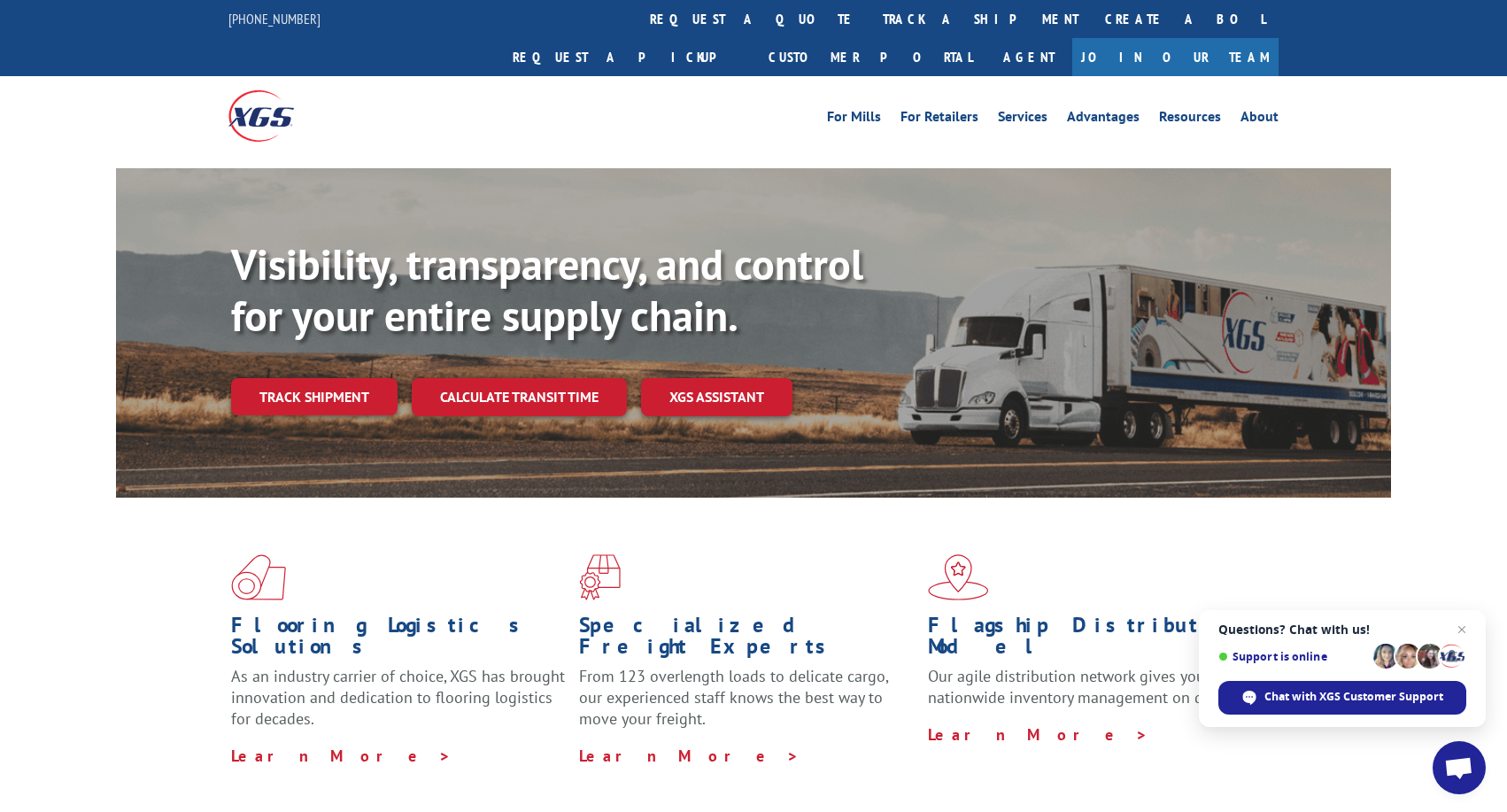
click at [1200, 38] on link "Join Our Team" at bounding box center [1175, 57] width 206 height 38
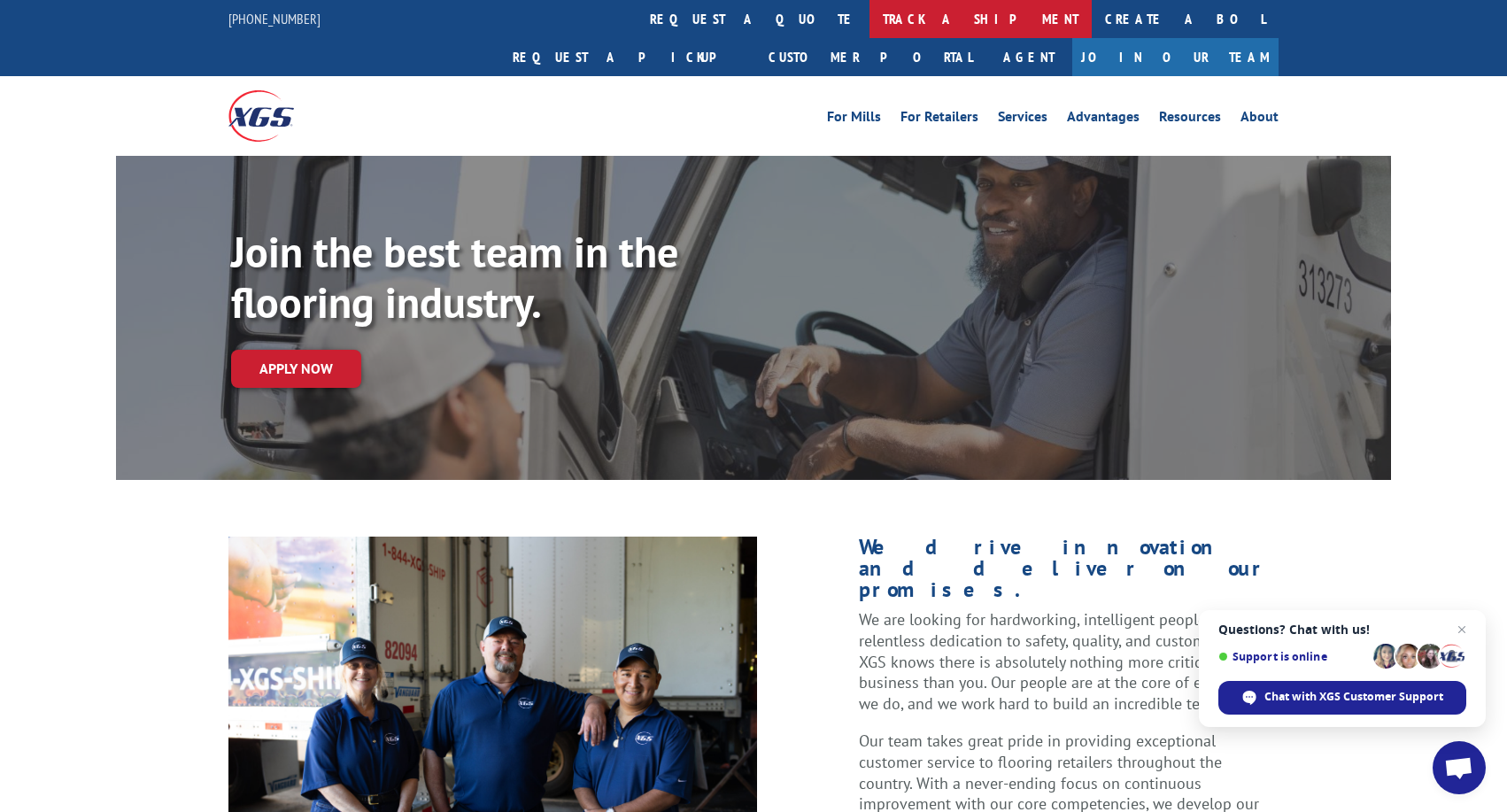
click at [869, 16] on link "track a shipment" at bounding box center [980, 19] width 222 height 38
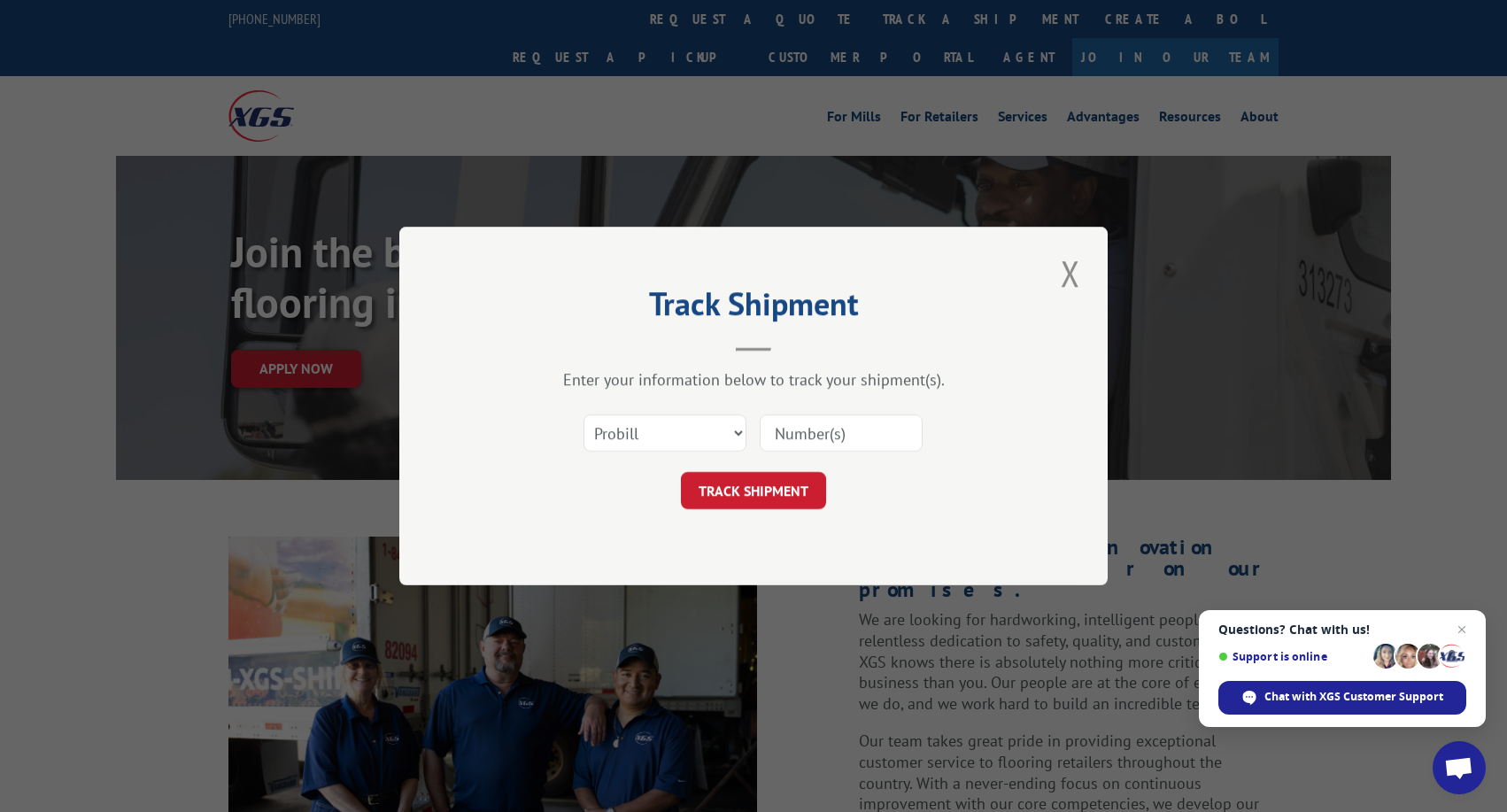
click at [852, 444] on input at bounding box center [841, 433] width 163 height 37
click at [1081, 276] on button "Close modal" at bounding box center [1070, 273] width 30 height 49
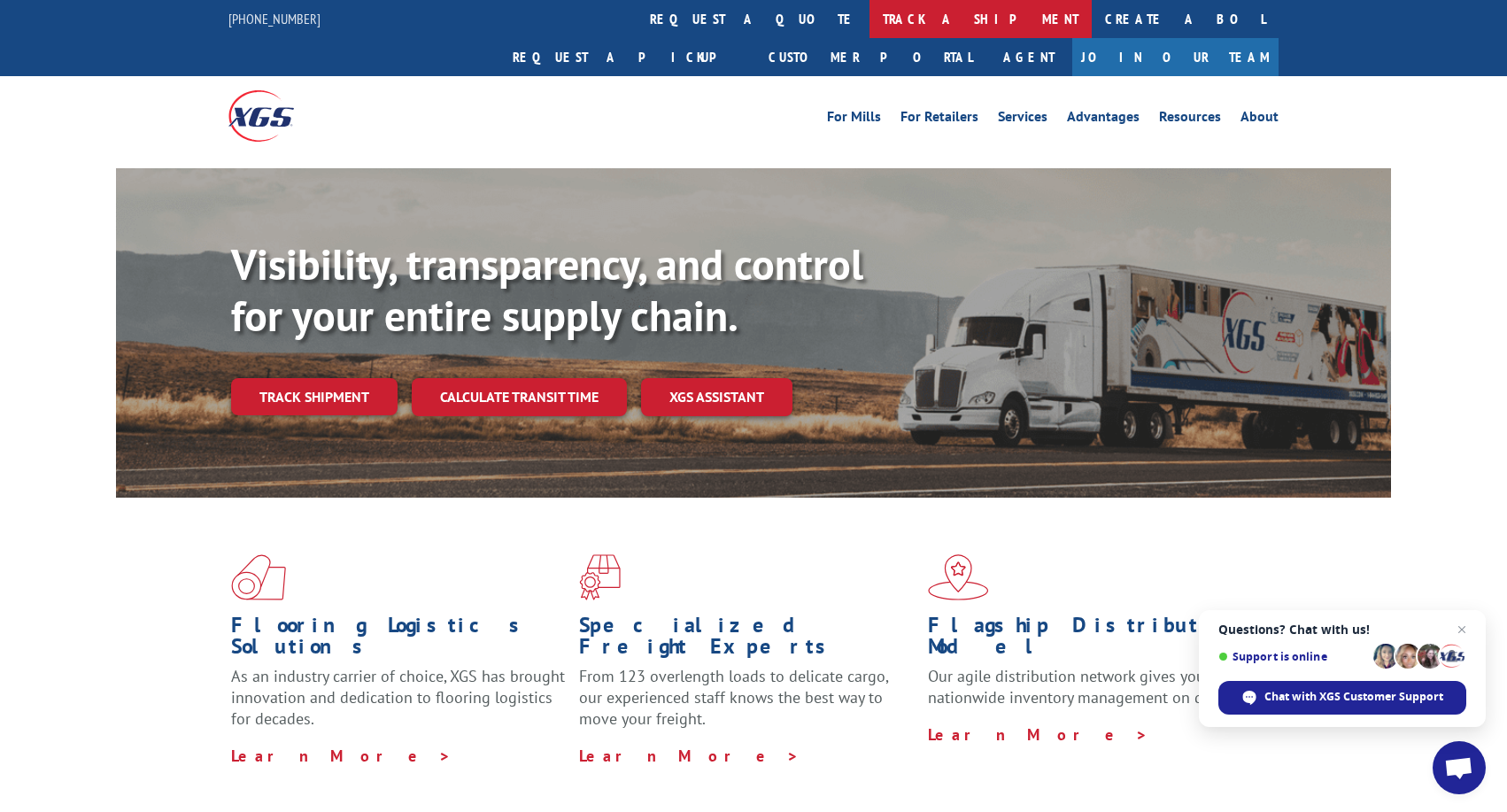
click at [869, 19] on link "track a shipment" at bounding box center [980, 19] width 222 height 38
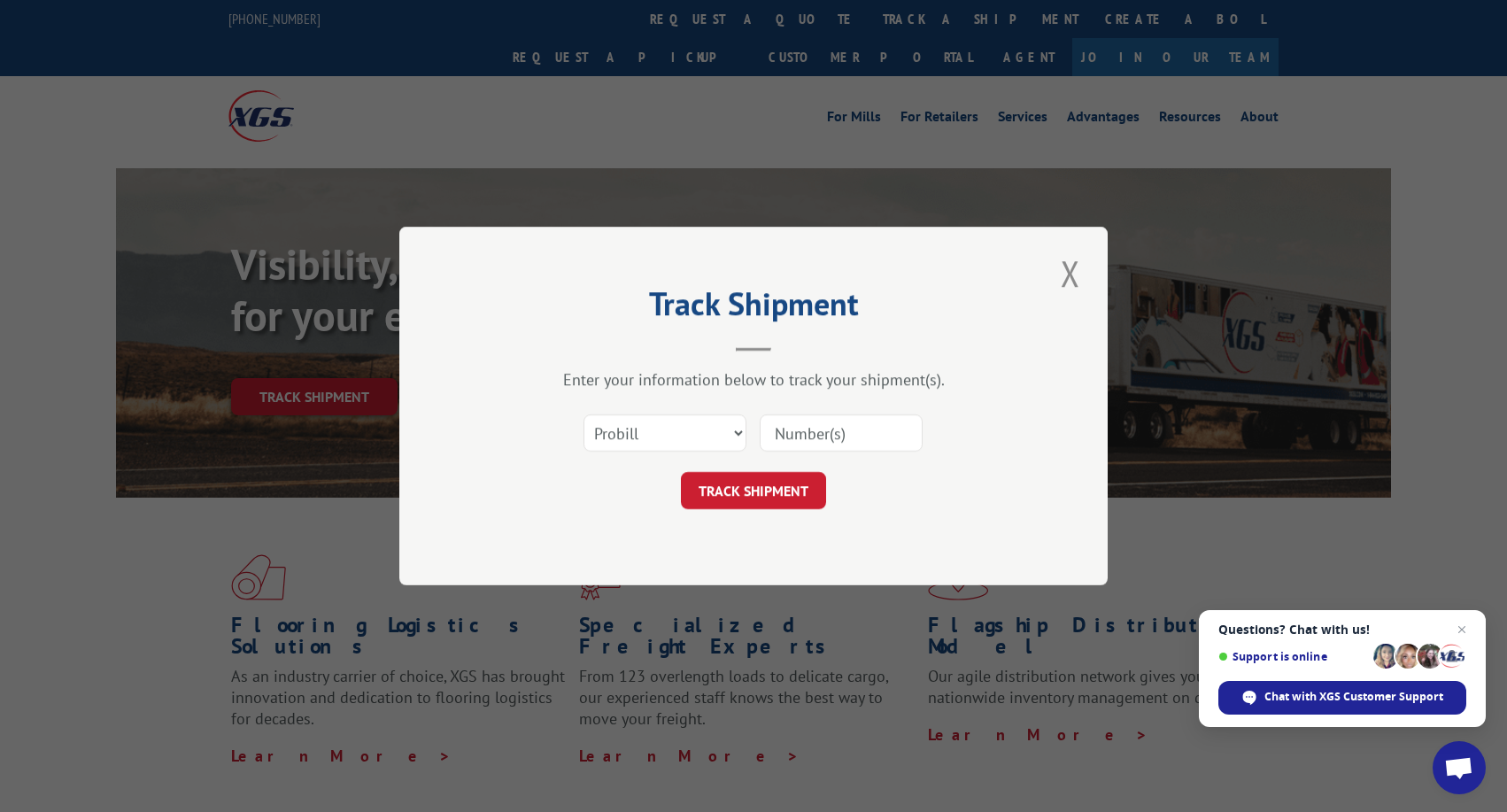
click at [847, 442] on input at bounding box center [841, 433] width 163 height 37
type input "17"
click at [765, 488] on button "TRACK SHIPMENT" at bounding box center [754, 490] width 145 height 37
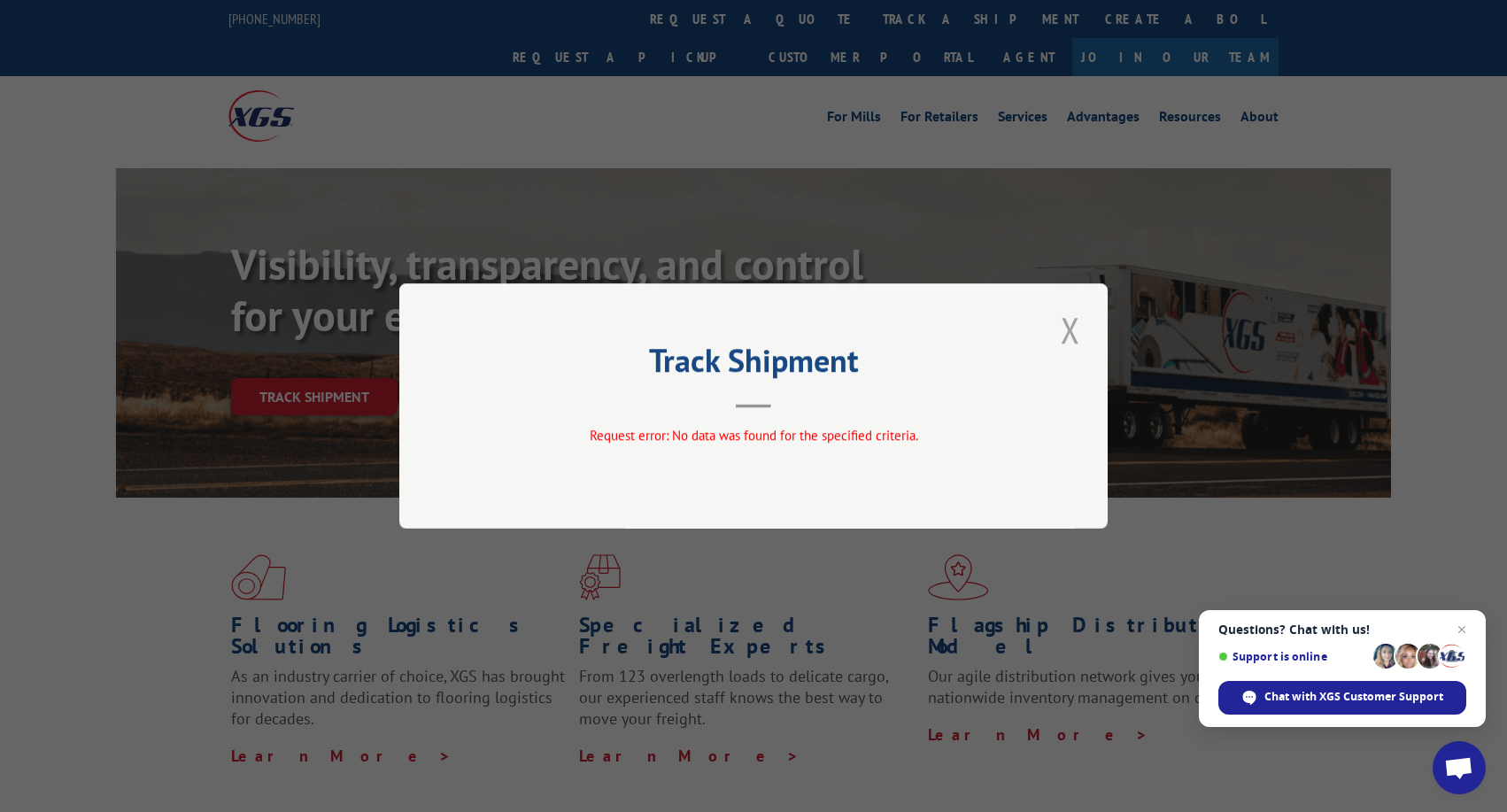
click at [1063, 342] on button "Close modal" at bounding box center [1070, 330] width 30 height 49
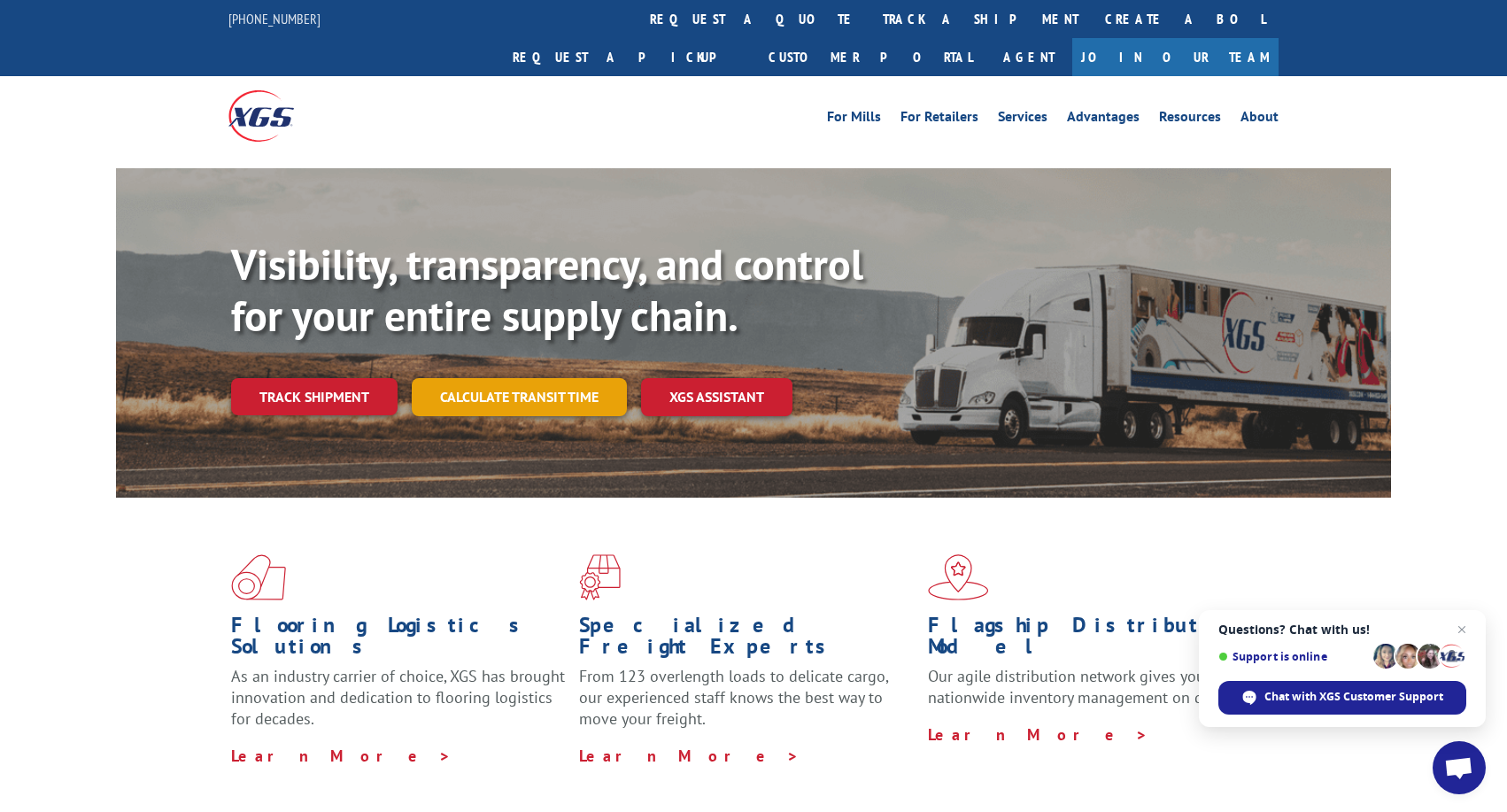
click at [542, 378] on link "Calculate transit time" at bounding box center [519, 397] width 215 height 38
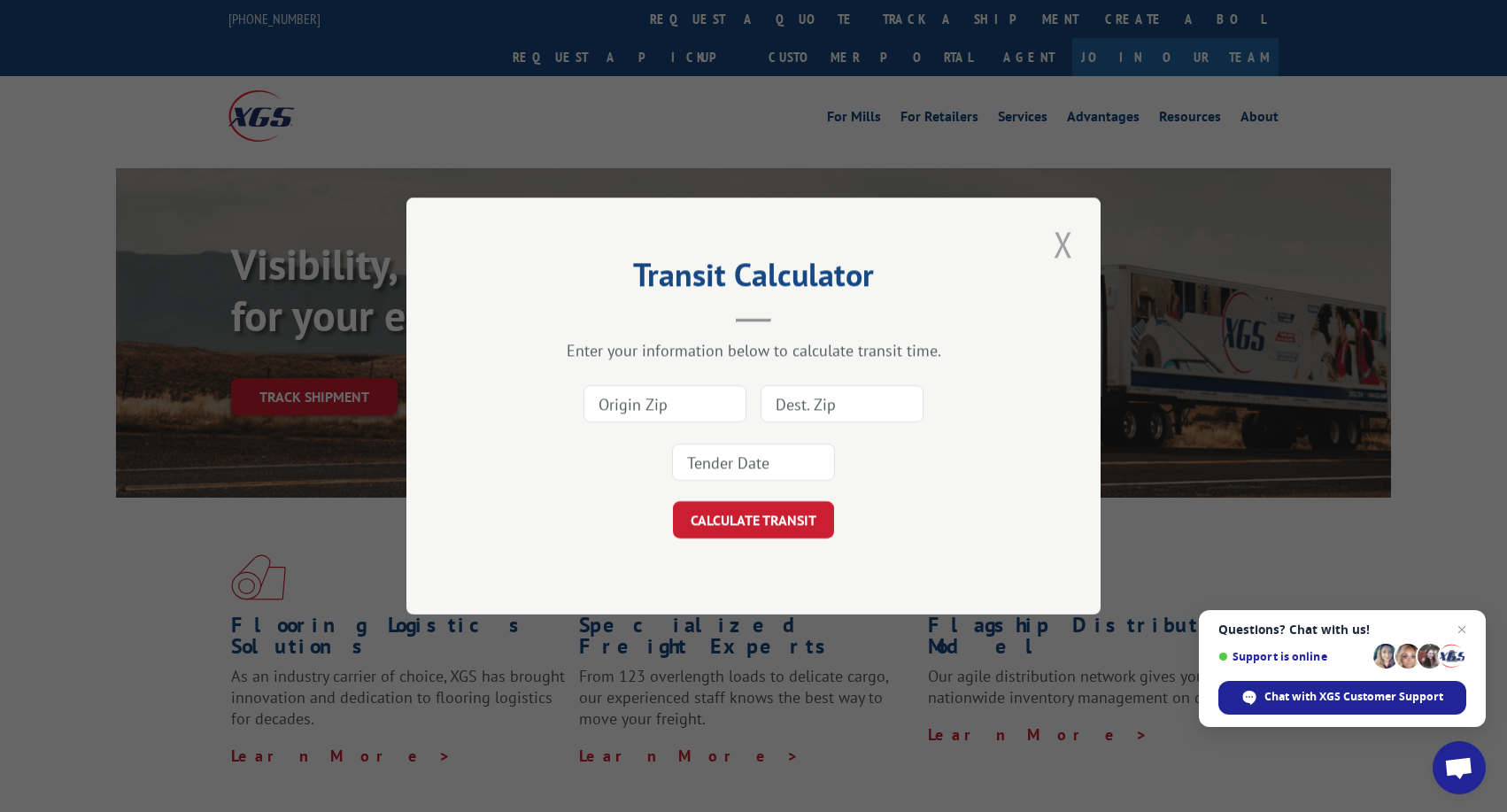
click at [1068, 253] on button "Close modal" at bounding box center [1062, 244] width 30 height 49
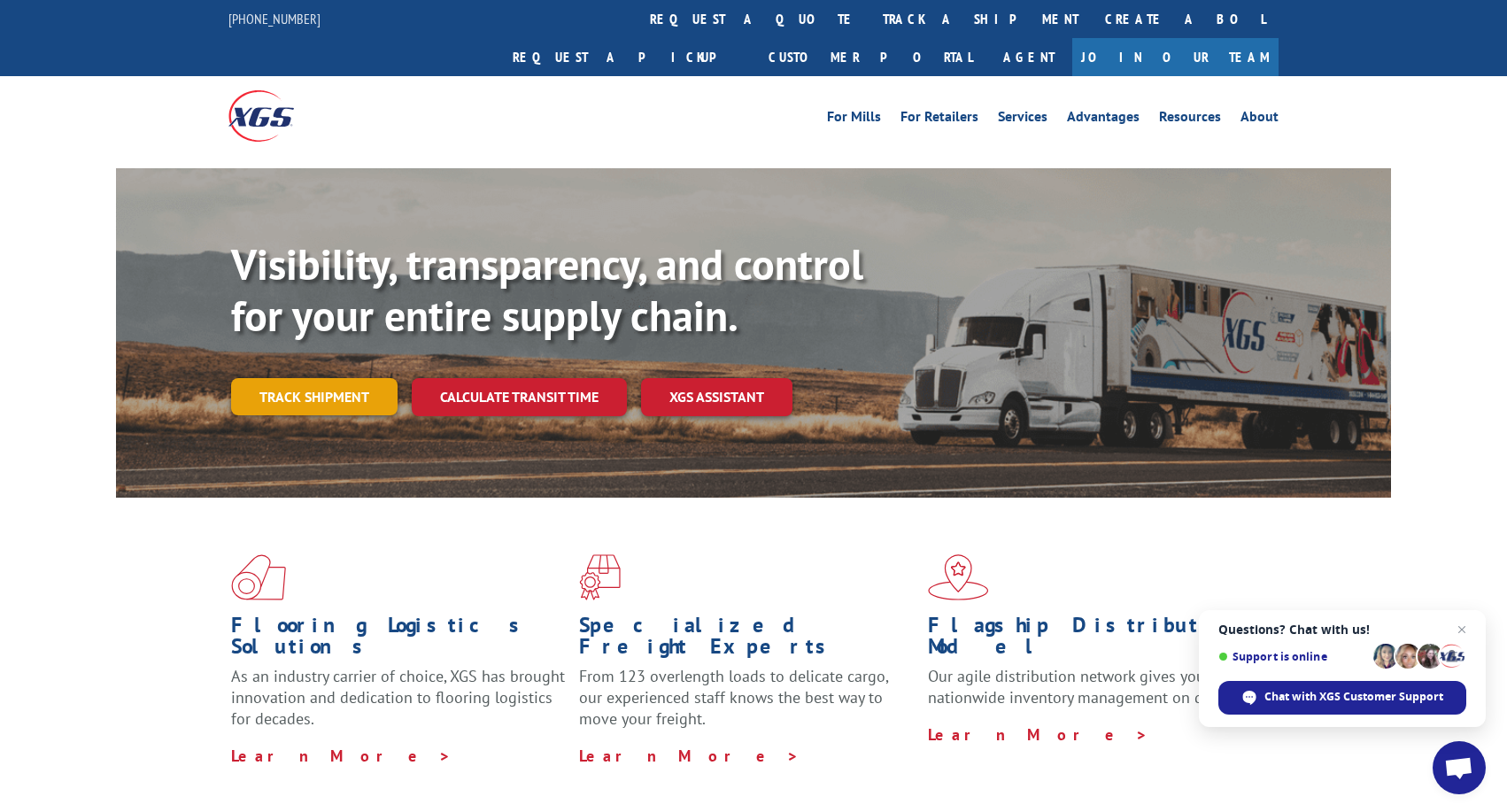
click at [295, 378] on link "Track shipment" at bounding box center [314, 396] width 166 height 37
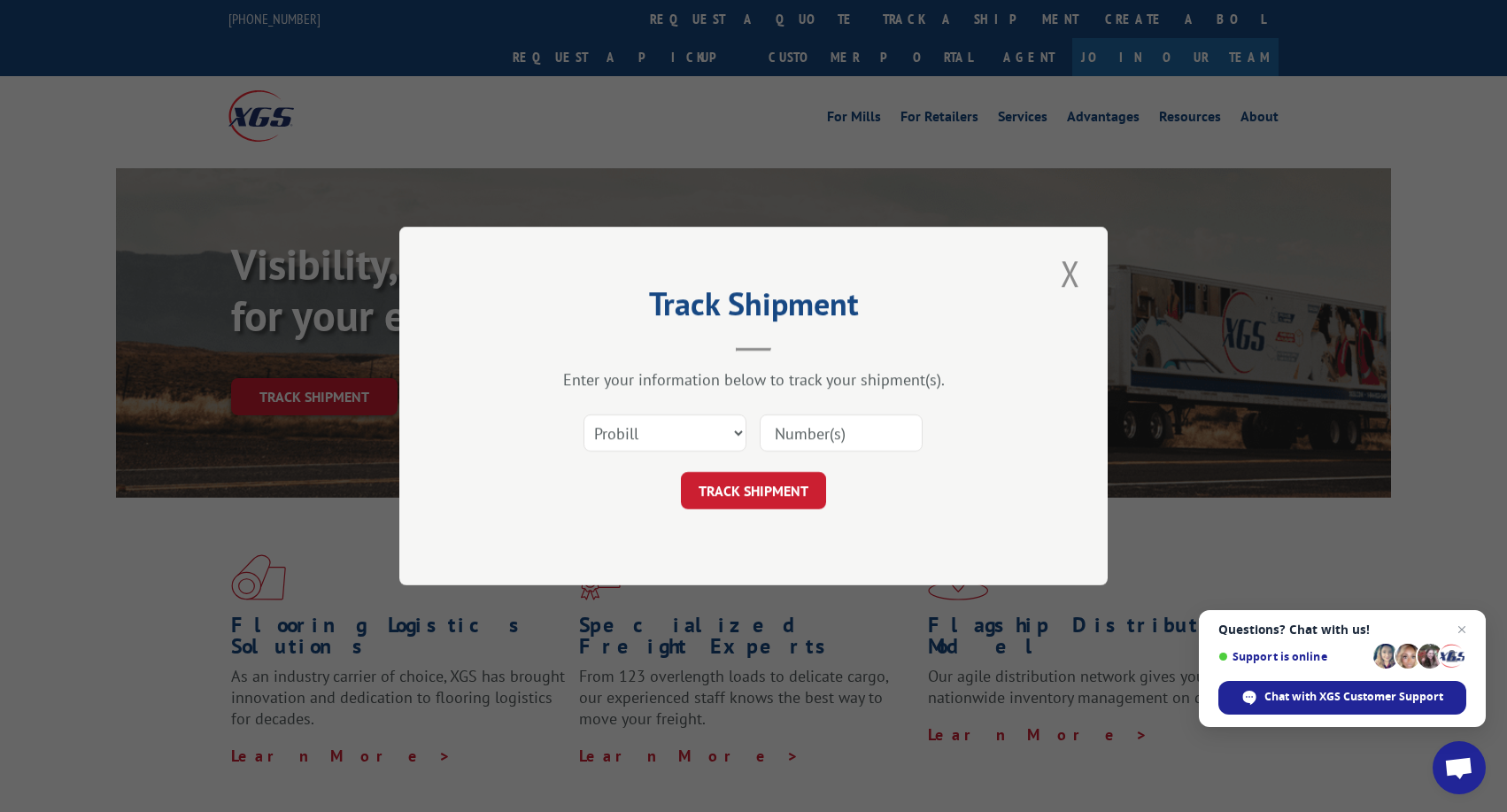
click at [821, 449] on input at bounding box center [841, 433] width 163 height 37
type input "17401690"
click at [769, 492] on button "TRACK SHIPMENT" at bounding box center [754, 490] width 145 height 37
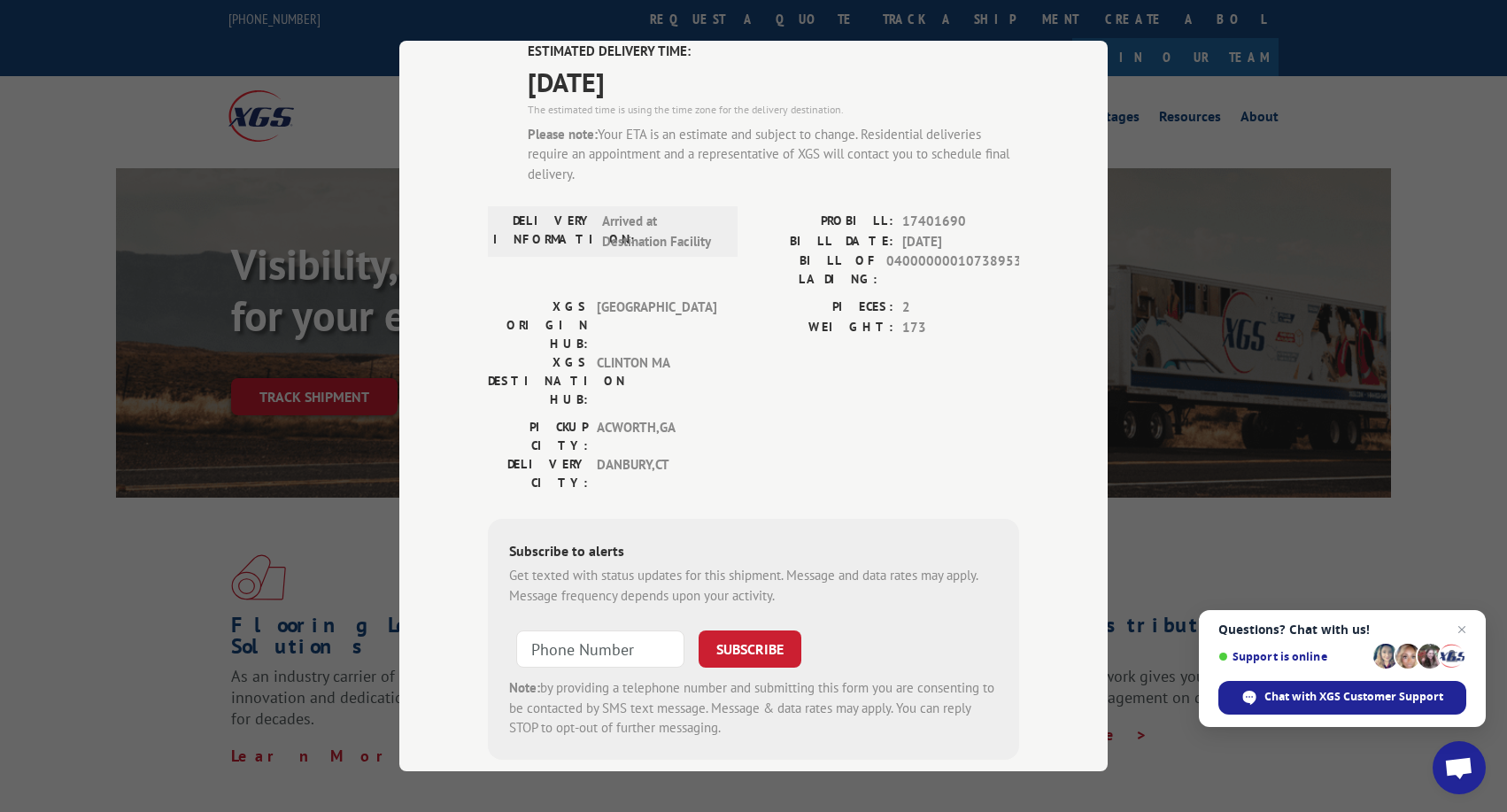
scroll to position [141, 0]
type input "+1 (___) ___-____"
click at [642, 631] on input "+1 (___) ___-____" at bounding box center [600, 649] width 168 height 37
click at [417, 562] on div "Track Shipment ESTIMATED DELIVERY TIME: 08/13/2025 The estimated time is using …" at bounding box center [754, 406] width 708 height 731
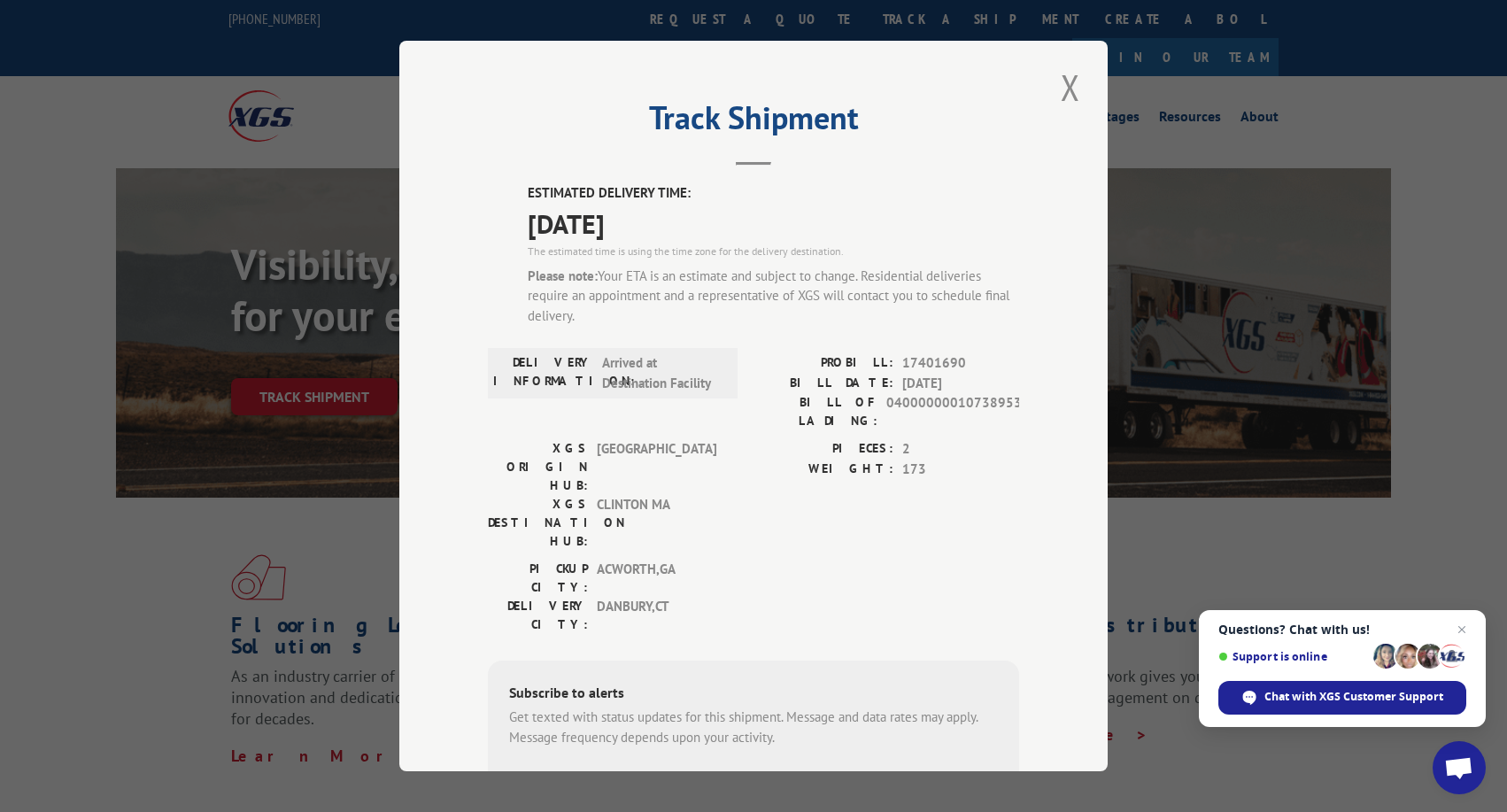
scroll to position [0, 0]
click at [1070, 95] on button "Close modal" at bounding box center [1070, 88] width 30 height 49
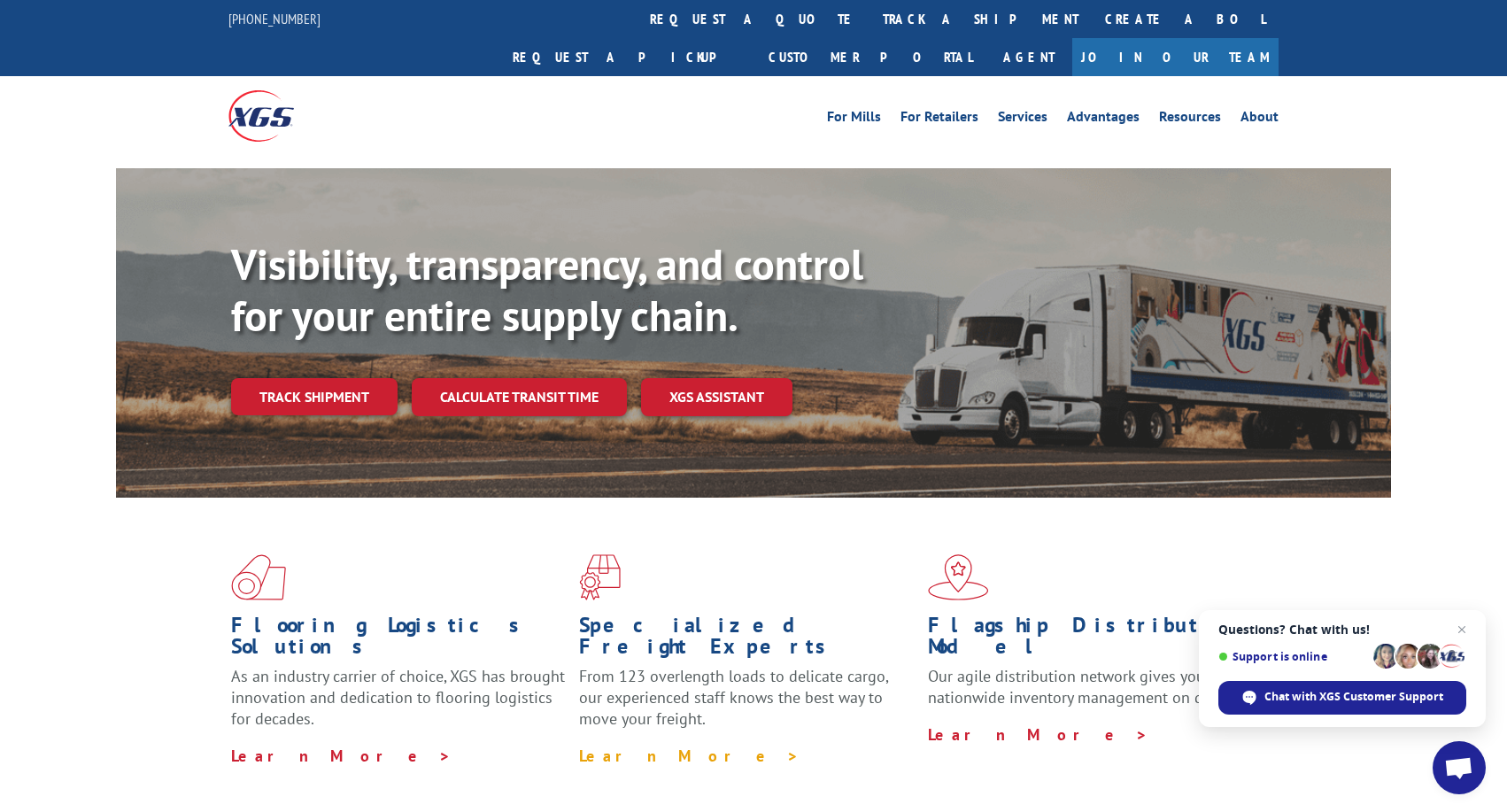
click at [641, 745] on link "Learn More >" at bounding box center [689, 755] width 220 height 21
click at [1259, 110] on link "About" at bounding box center [1259, 120] width 38 height 20
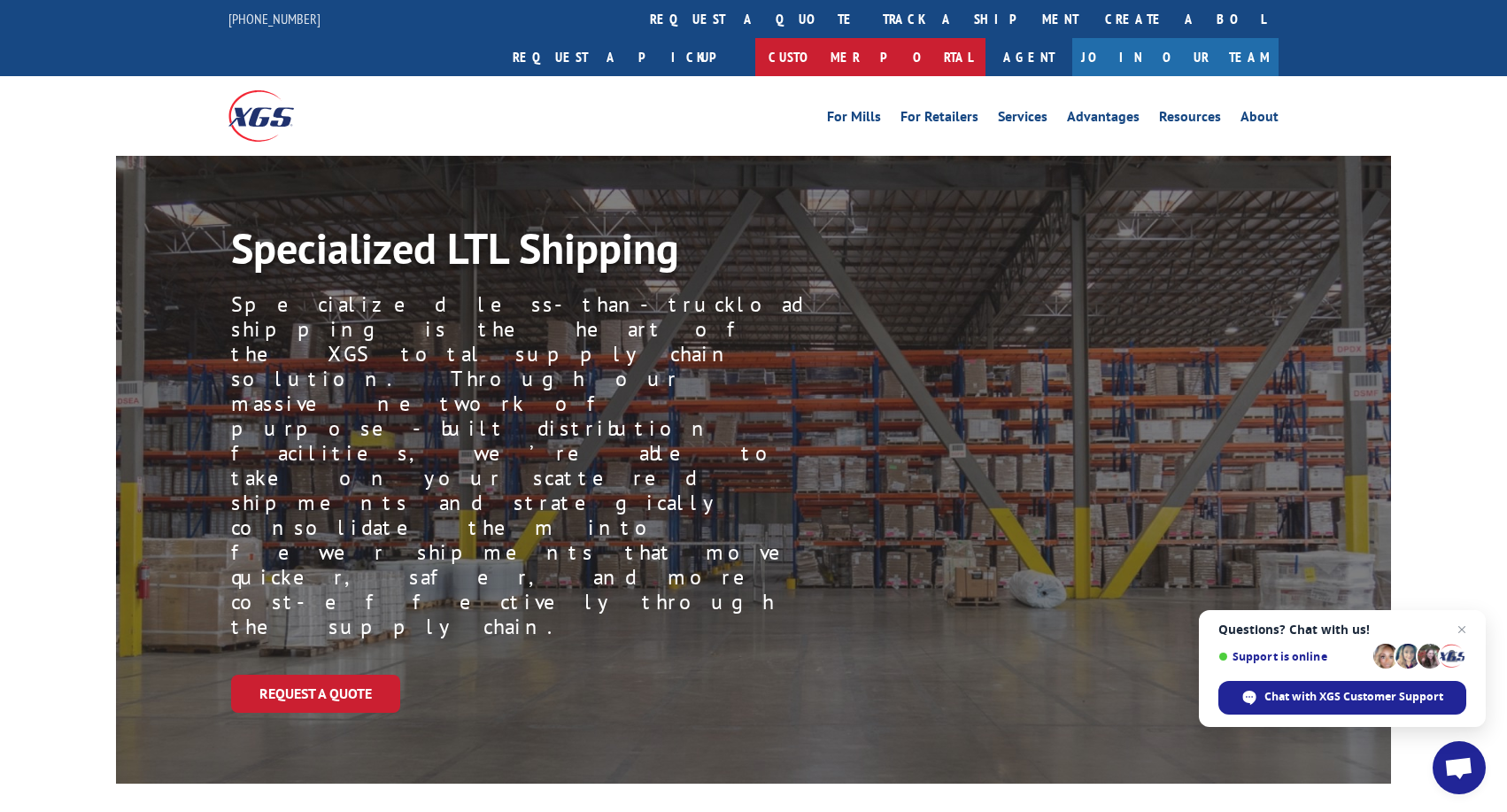
click at [986, 38] on link "Customer Portal" at bounding box center [870, 57] width 230 height 38
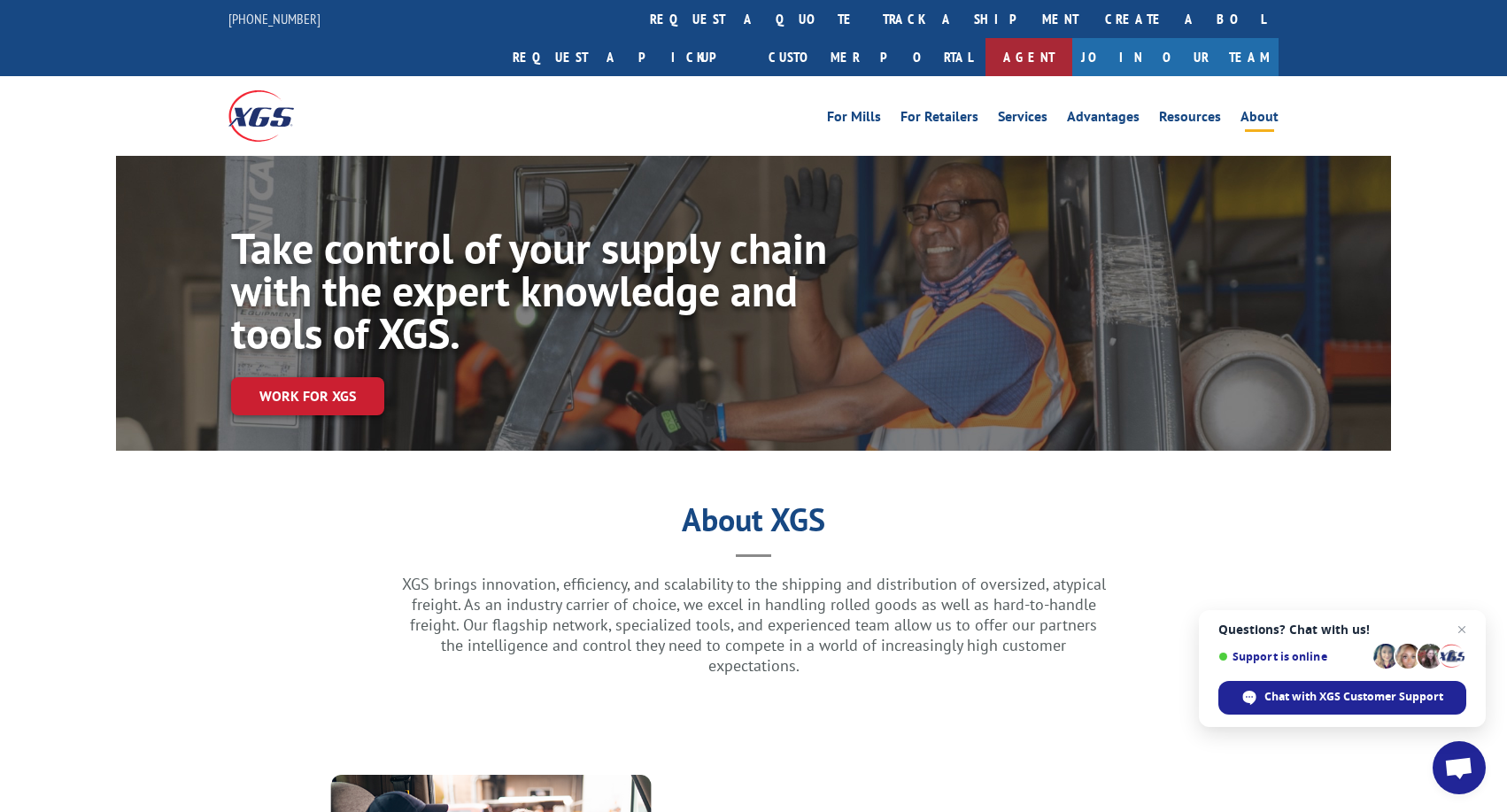
click at [1072, 38] on link "Agent" at bounding box center [1029, 57] width 87 height 38
